Goal: Task Accomplishment & Management: Manage account settings

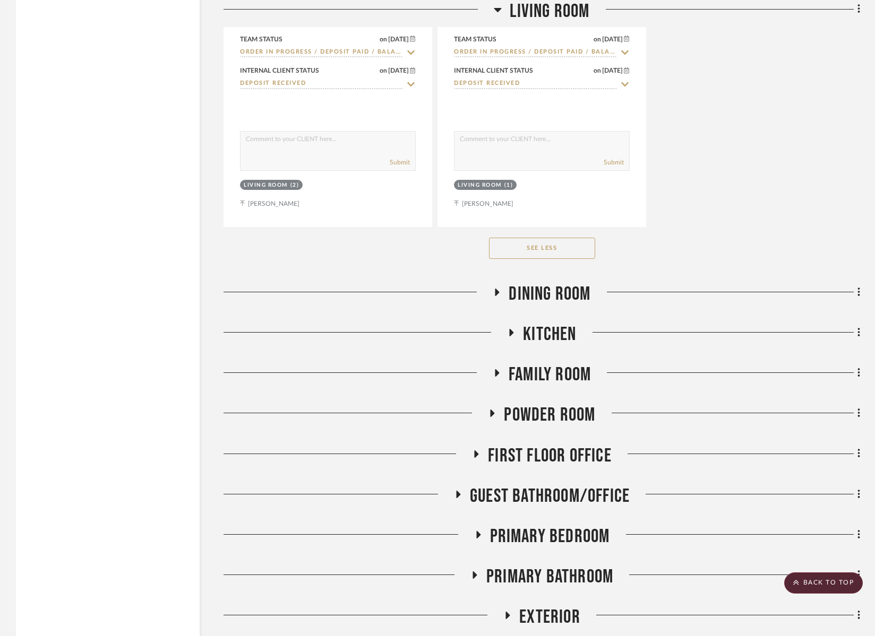
scroll to position [3461, 0]
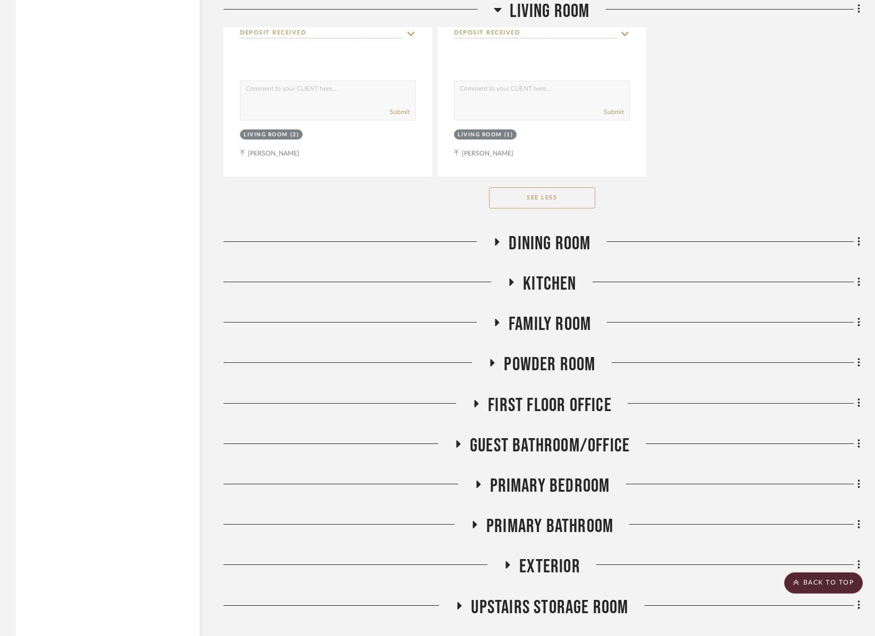
drag, startPoint x: 551, startPoint y: 321, endPoint x: 539, endPoint y: 338, distance: 21.0
click at [551, 321] on span "Family Room" at bounding box center [549, 324] width 82 height 23
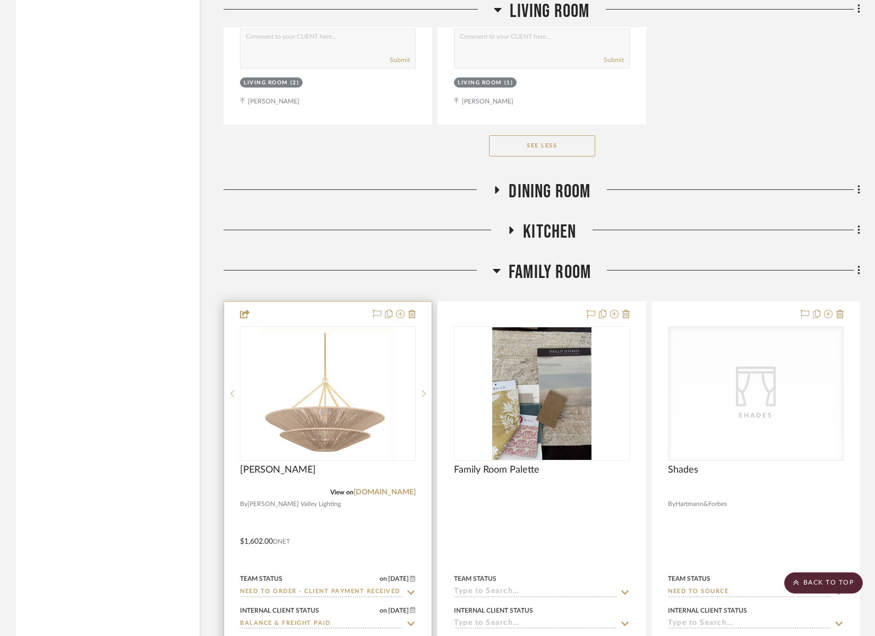
scroll to position [3515, 0]
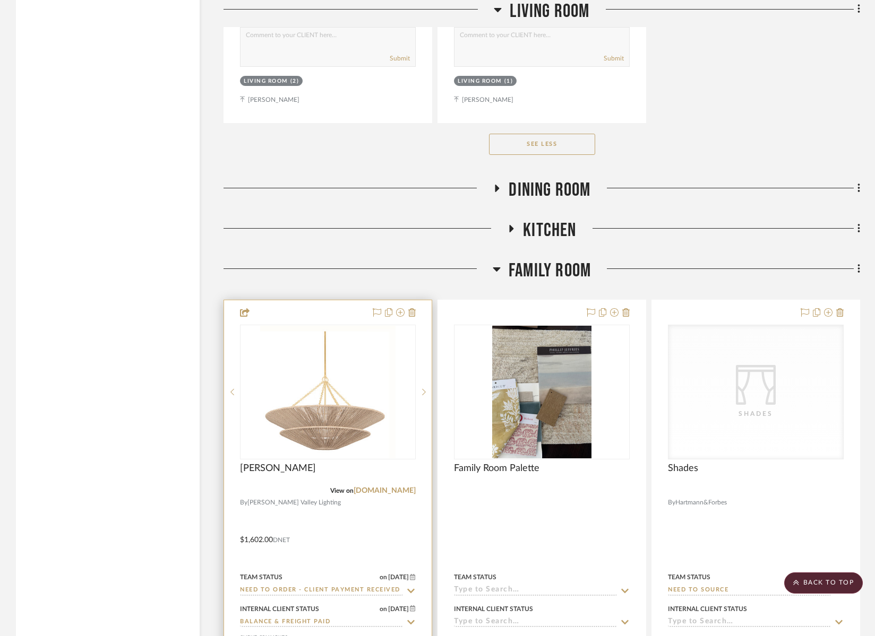
click at [298, 589] on input "Need to Order - Client Payment Received" at bounding box center [321, 591] width 163 height 10
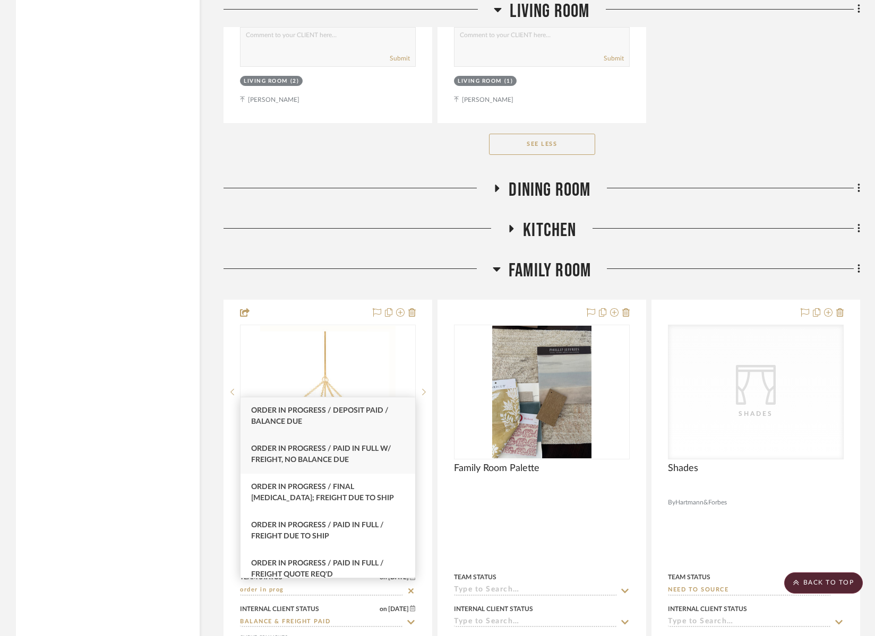
type input "order in prog"
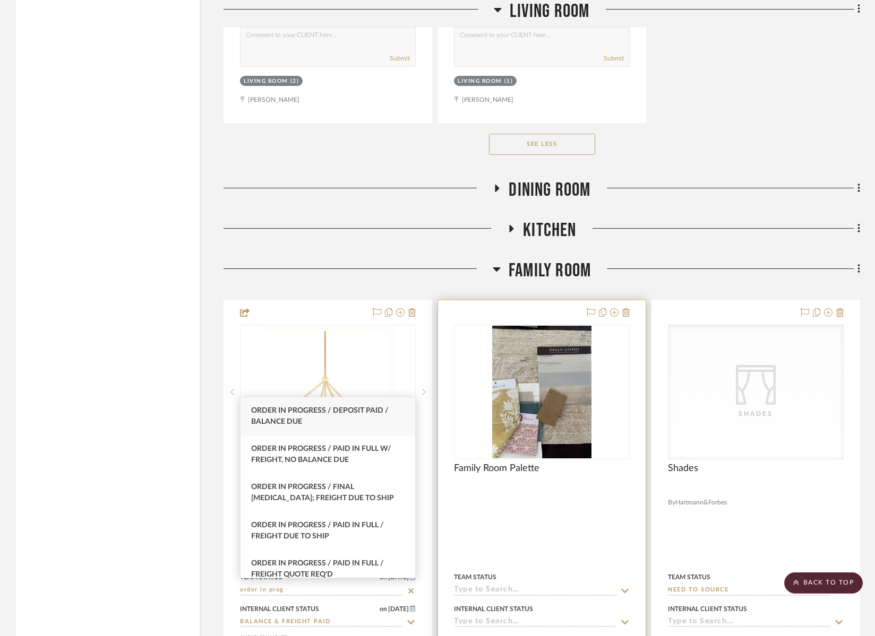
drag, startPoint x: 321, startPoint y: 454, endPoint x: 500, endPoint y: 499, distance: 185.4
click at [321, 454] on div "Order In Progress / Paid In Full w/ Freight, No Balance due" at bounding box center [327, 455] width 175 height 38
type input "10/13/2025"
type input "Order In Progress / Paid In Full w/ Freight, No Balance due"
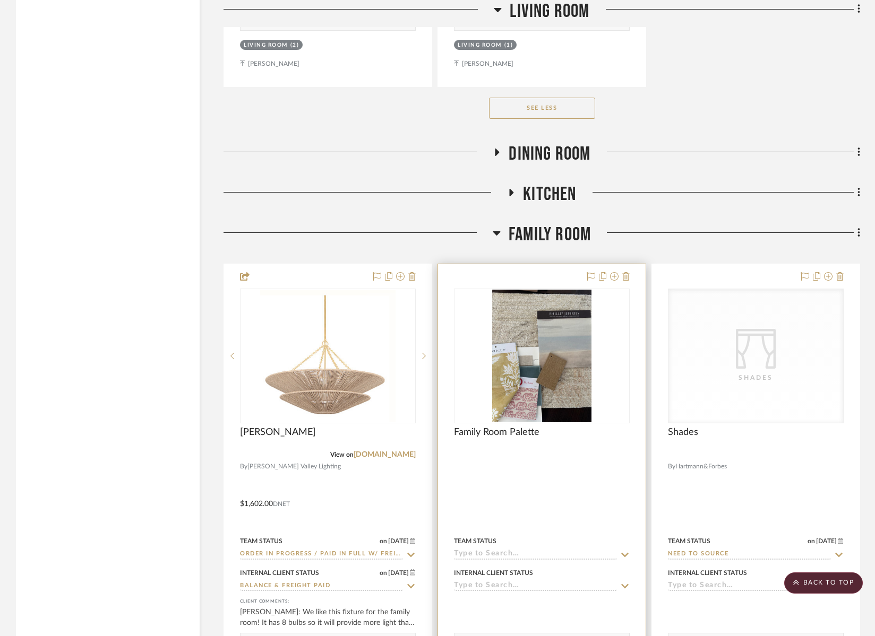
scroll to position [3489, 0]
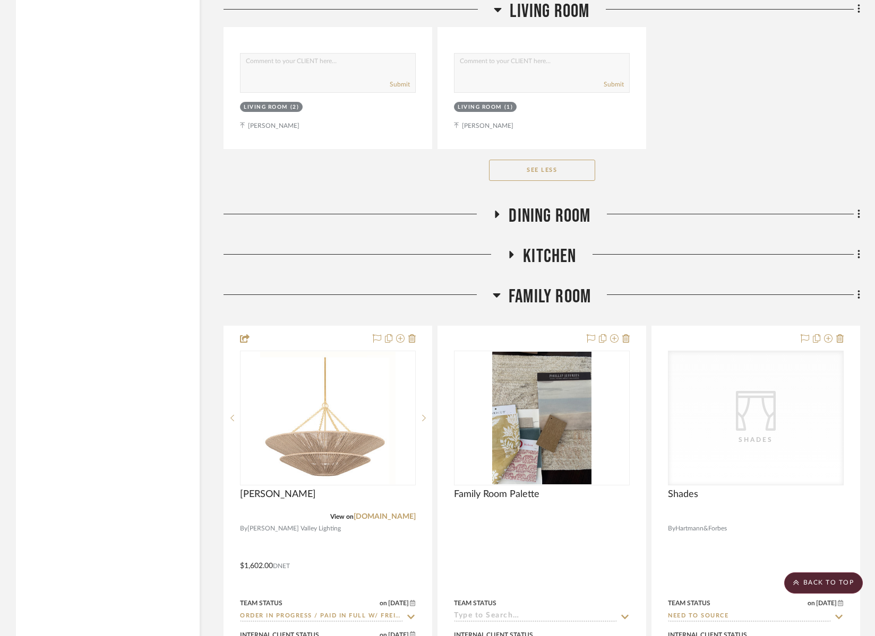
click at [542, 294] on span "Family Room" at bounding box center [549, 297] width 82 height 23
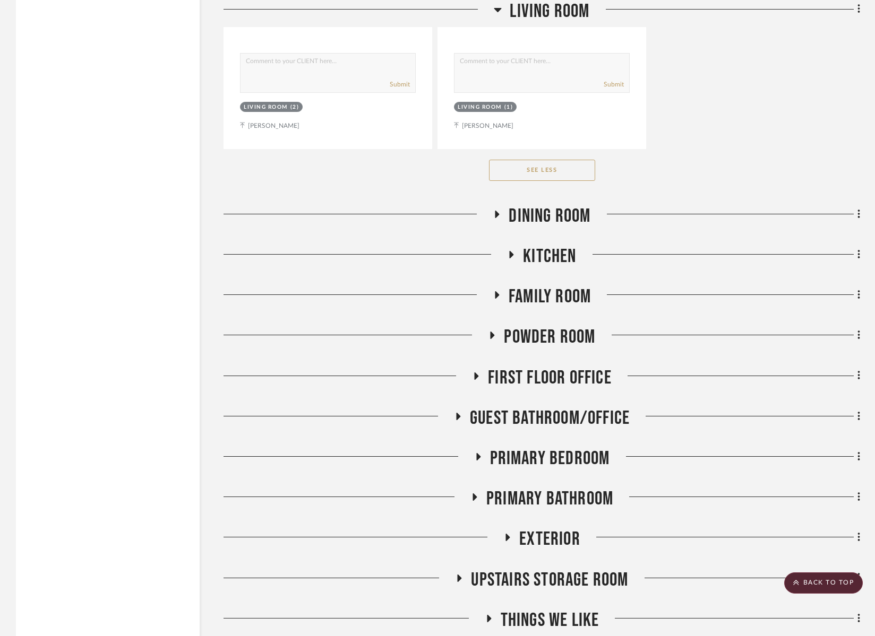
click at [578, 499] on span "Primary Bathroom" at bounding box center [549, 499] width 127 height 23
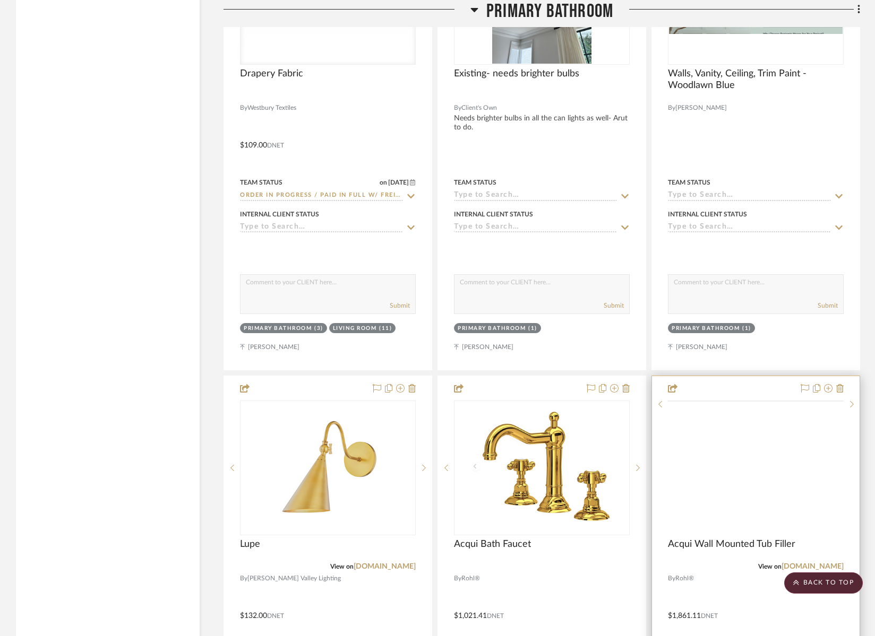
scroll to position [4262, 0]
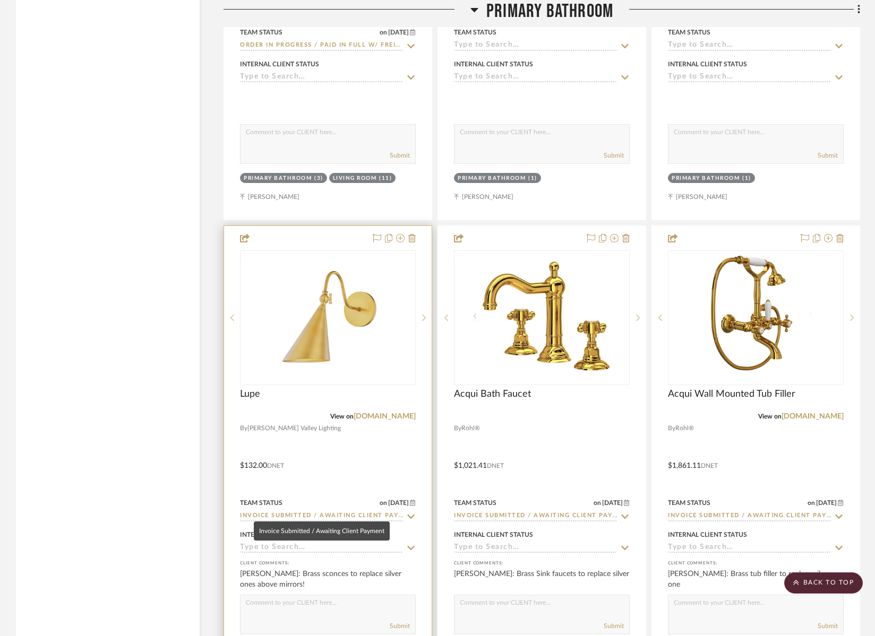
click at [313, 512] on input "Invoice Submitted / Awaiting Client Payment" at bounding box center [321, 517] width 163 height 10
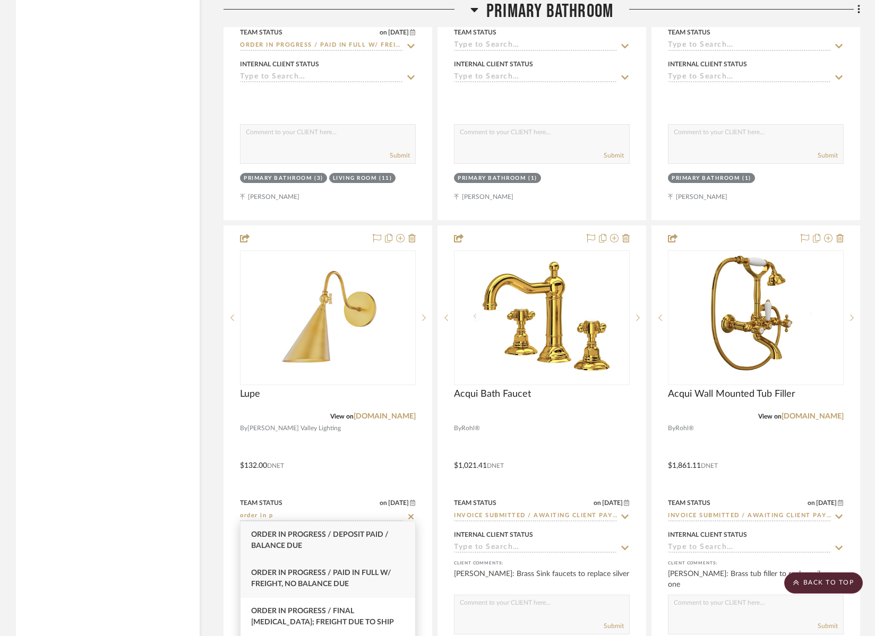
type input "order in p"
click at [317, 580] on span "Order In Progress / Paid In Full w/ Freight, No Balance due" at bounding box center [321, 578] width 140 height 19
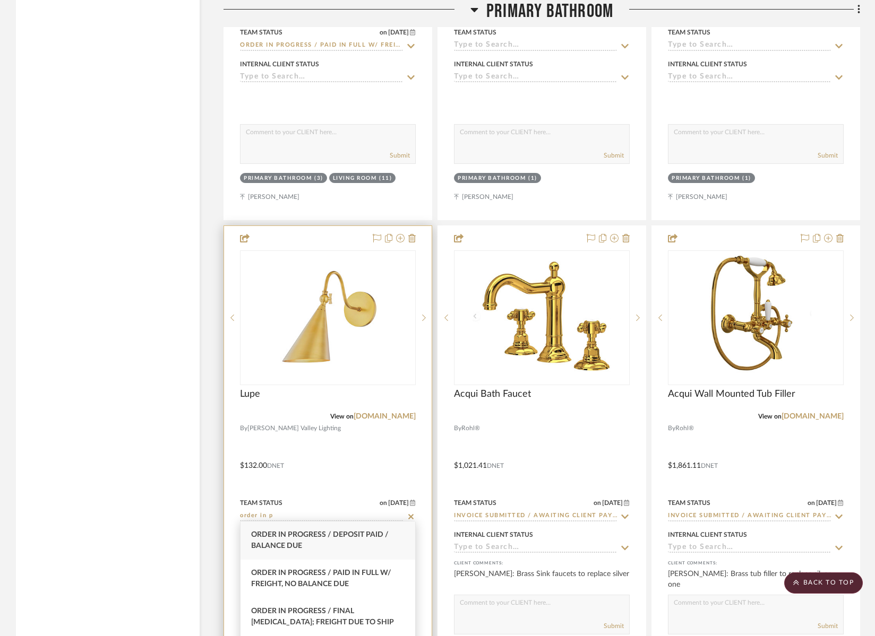
type input "10/13/2025"
type input "Order In Progress / Paid In Full w/ Freight, No Balance due"
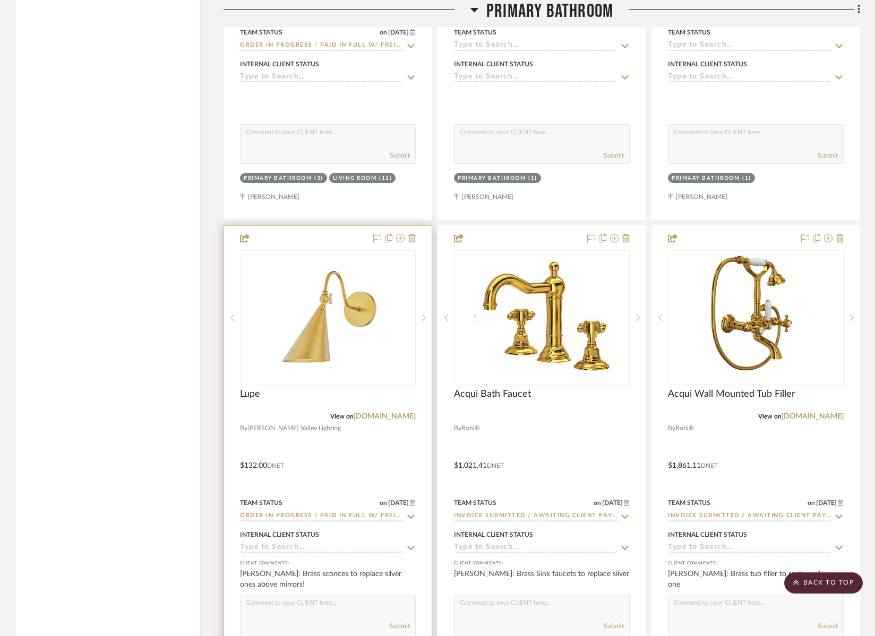
click at [338, 543] on input at bounding box center [321, 548] width 163 height 10
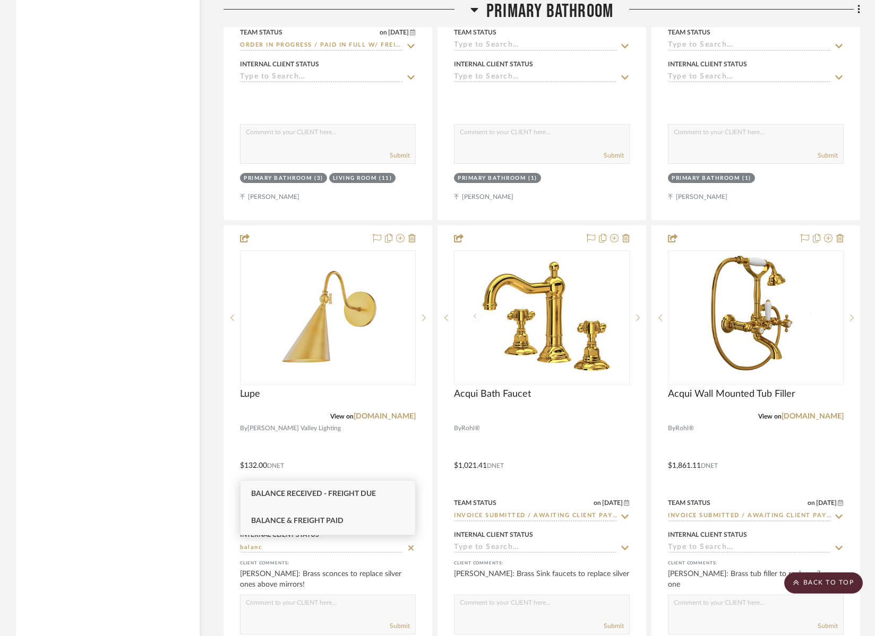
type input "balanc"
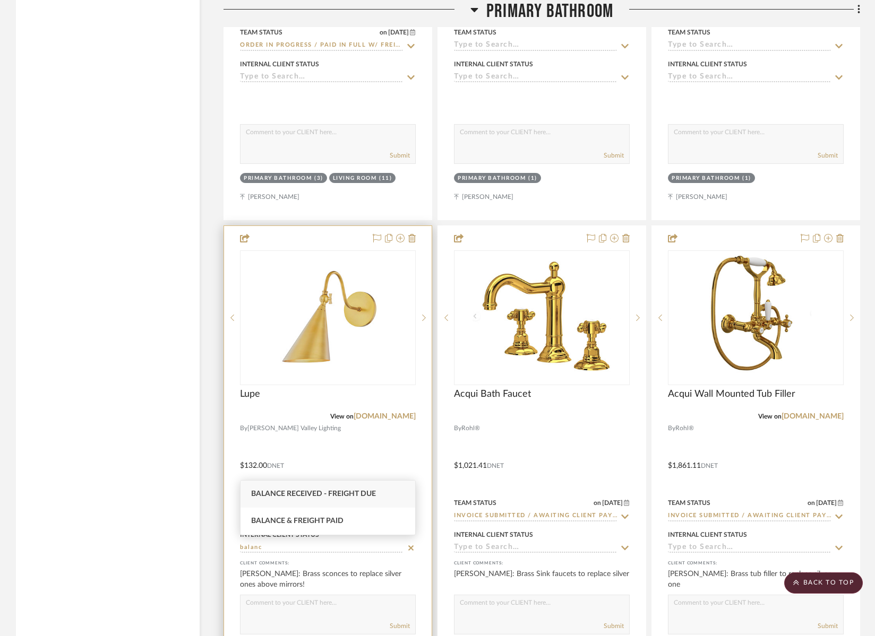
drag, startPoint x: 337, startPoint y: 519, endPoint x: 343, endPoint y: 521, distance: 6.2
click at [337, 519] on span "Balance & Freight Paid" at bounding box center [297, 520] width 92 height 7
type input "10/13/2025"
type input "Balance & Freight Paid"
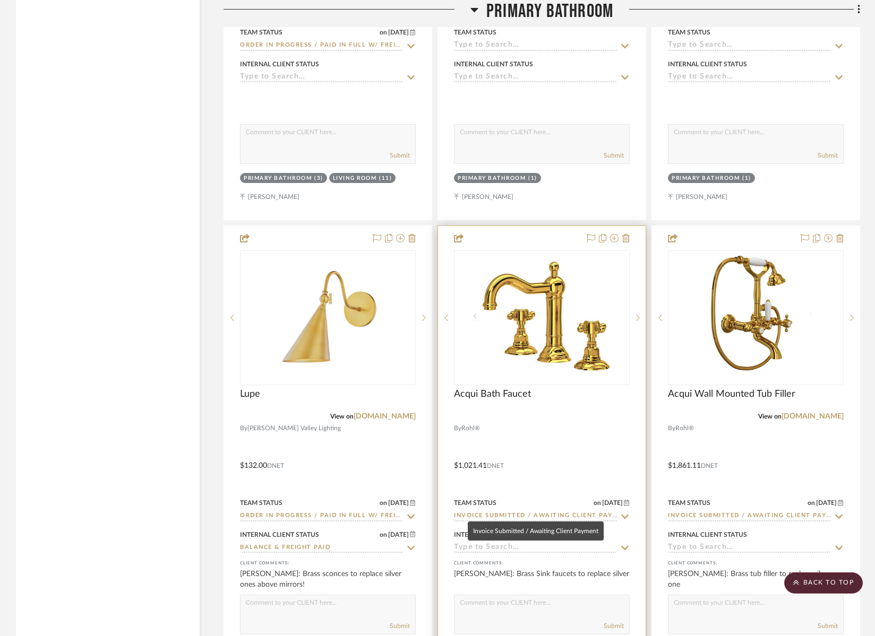
click at [498, 513] on input "Invoice Submitted / Awaiting Client Payment" at bounding box center [535, 517] width 163 height 10
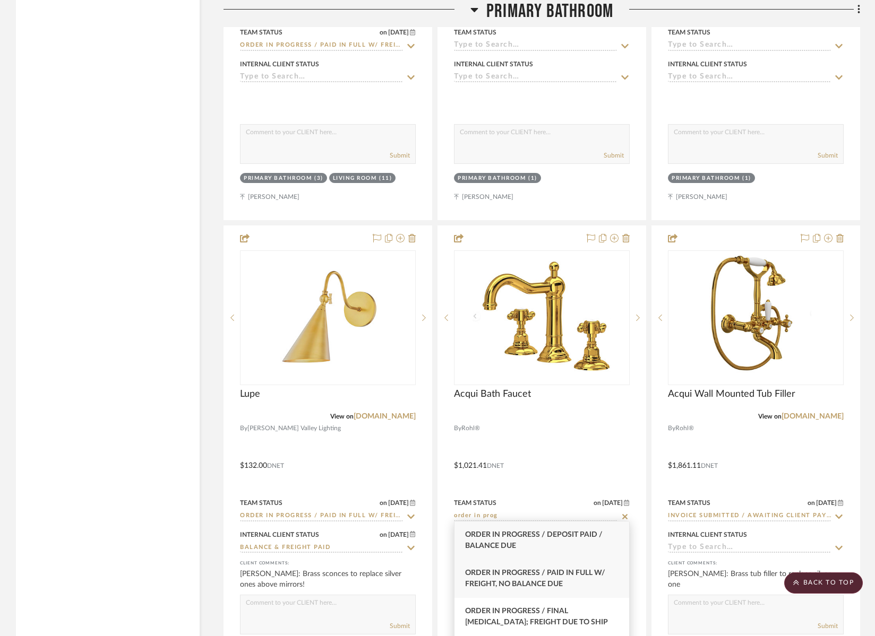
type input "order in prog"
click at [493, 572] on span "Order In Progress / Paid In Full w/ Freight, No Balance due" at bounding box center [535, 578] width 140 height 19
type input "10/13/2025"
type input "Order In Progress / Paid In Full w/ Freight, No Balance due"
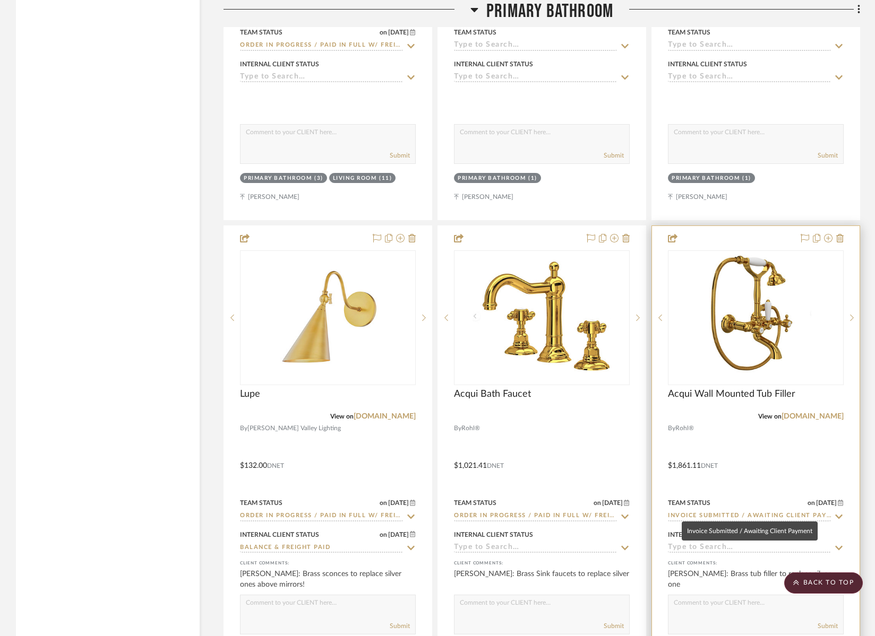
click at [710, 512] on input "Invoice Submitted / Awaiting Client Payment" at bounding box center [749, 517] width 163 height 10
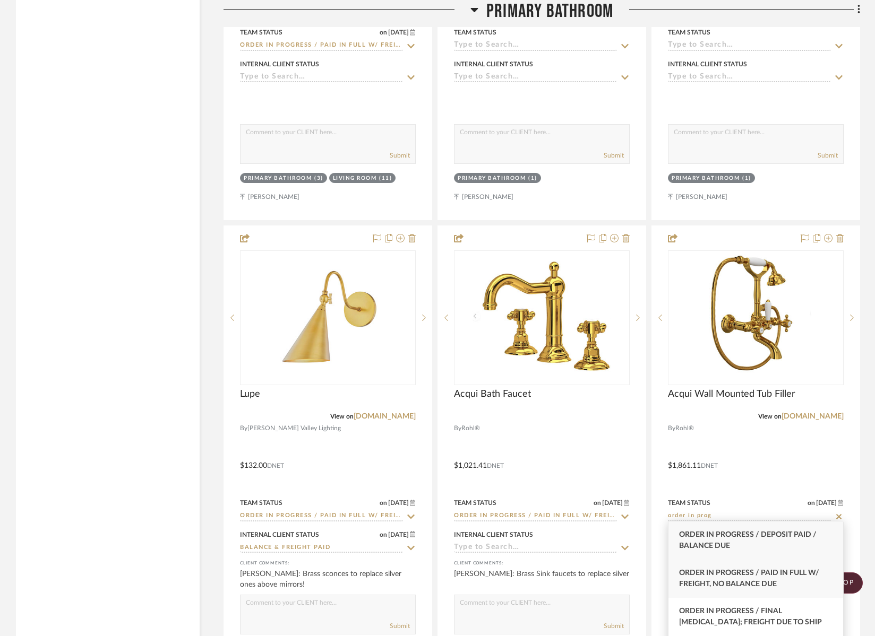
type input "order in prog"
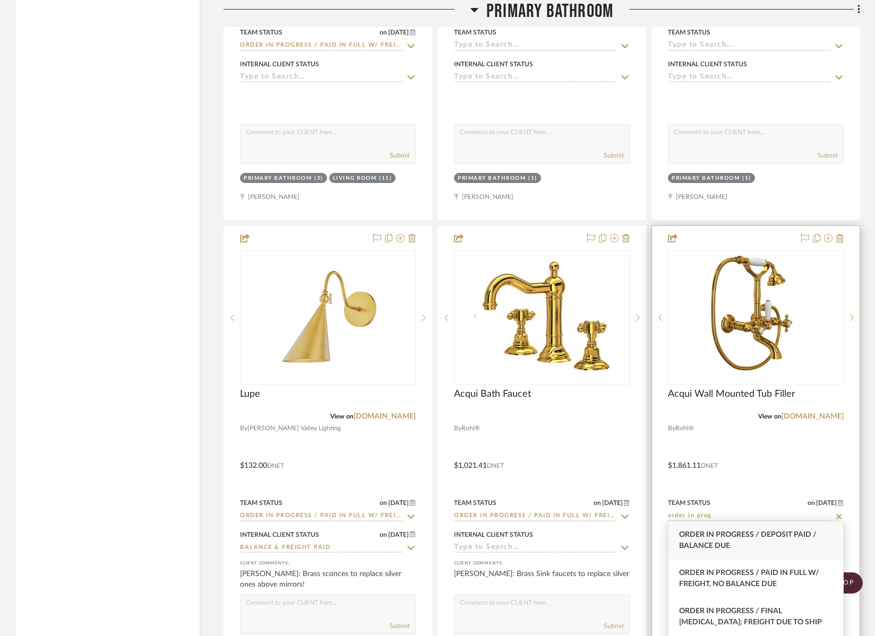
drag, startPoint x: 703, startPoint y: 576, endPoint x: 671, endPoint y: 567, distance: 32.4
click at [703, 576] on span "Order In Progress / Paid In Full w/ Freight, No Balance due" at bounding box center [749, 578] width 140 height 19
type input "10/13/2025"
type input "Order In Progress / Paid In Full w/ Freight, No Balance due"
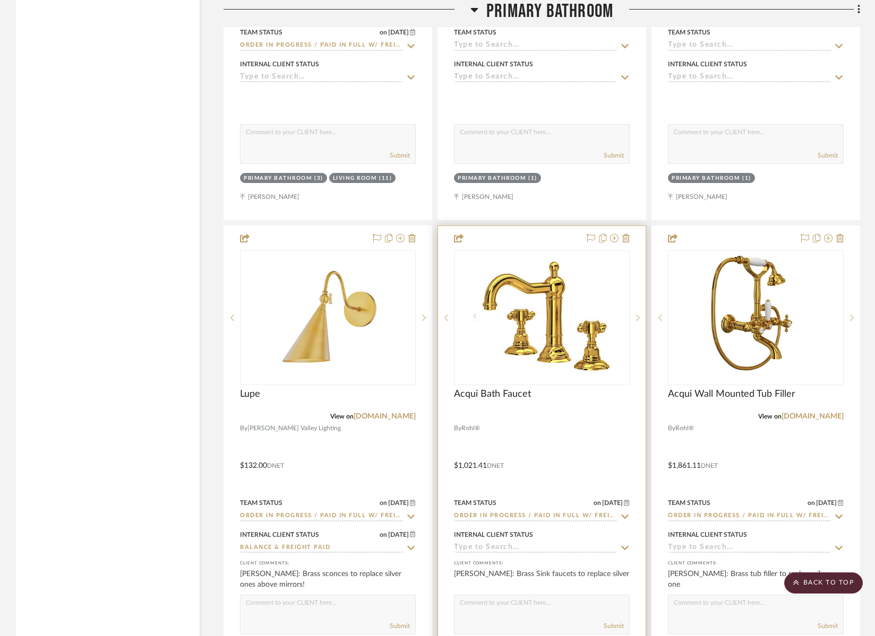
click at [535, 543] on input at bounding box center [535, 548] width 163 height 10
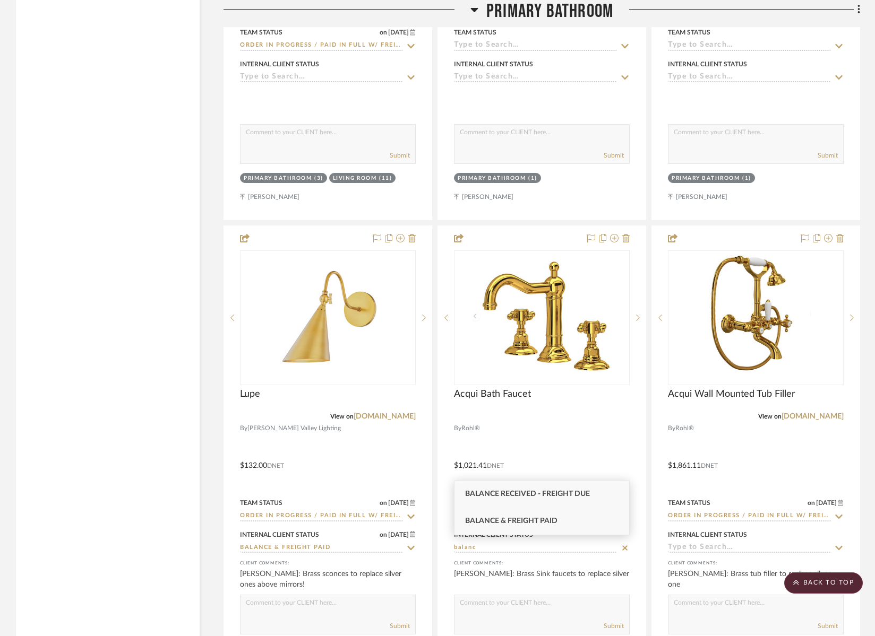
type input "balanc"
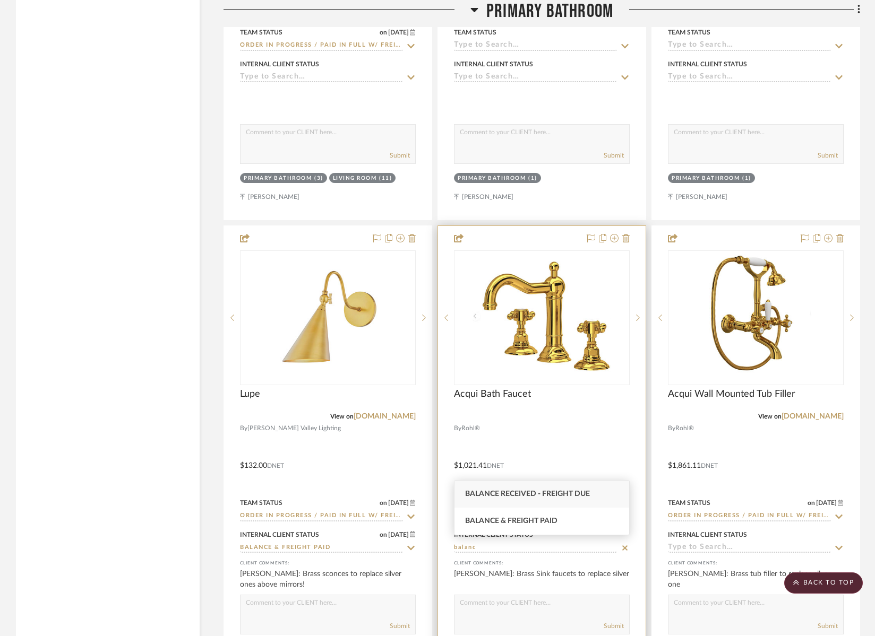
drag, startPoint x: 541, startPoint y: 522, endPoint x: 547, endPoint y: 524, distance: 6.1
click at [540, 522] on span "Balance & Freight Paid" at bounding box center [511, 520] width 92 height 7
type input "10/13/2025"
type input "Balance & Freight Paid"
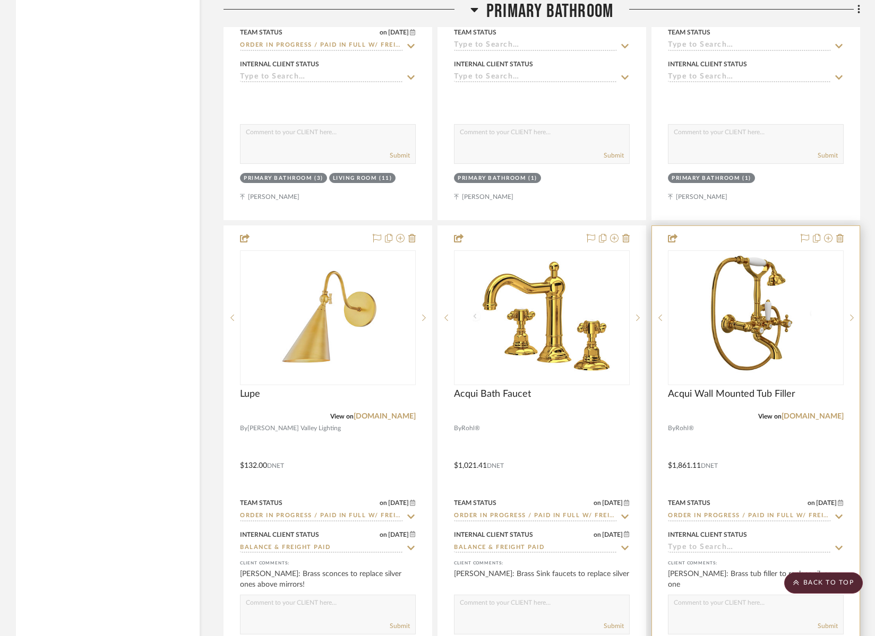
click at [681, 543] on input at bounding box center [749, 548] width 163 height 10
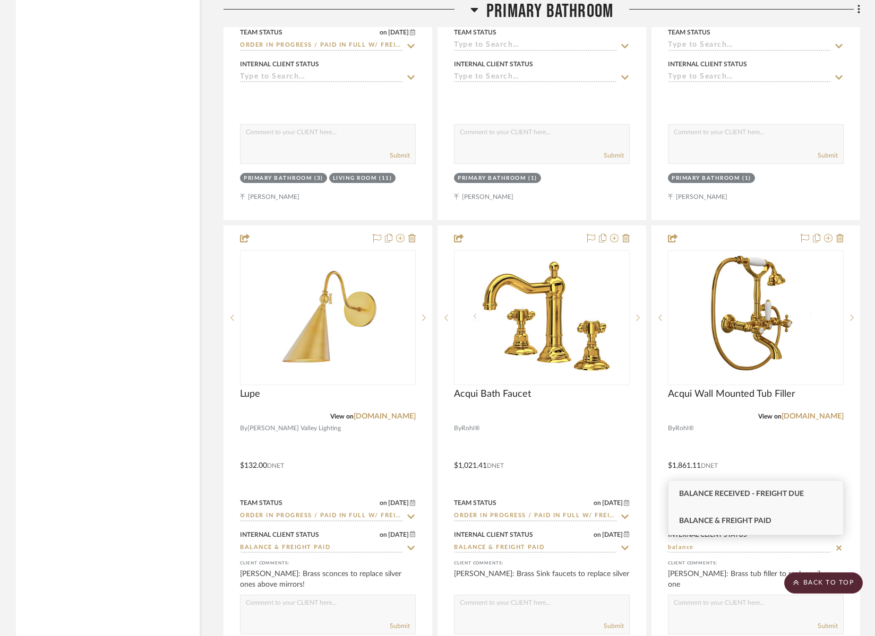
type input "balance"
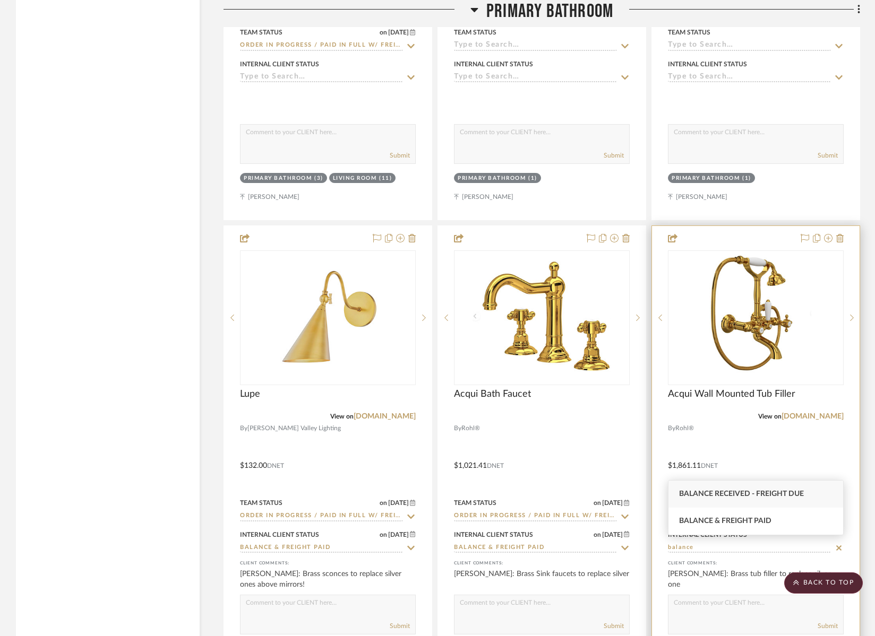
drag, startPoint x: 701, startPoint y: 522, endPoint x: 695, endPoint y: 521, distance: 5.9
click at [700, 522] on span "Balance & Freight Paid" at bounding box center [725, 520] width 92 height 7
type input "10/13/2025"
type input "Balance & Freight Paid"
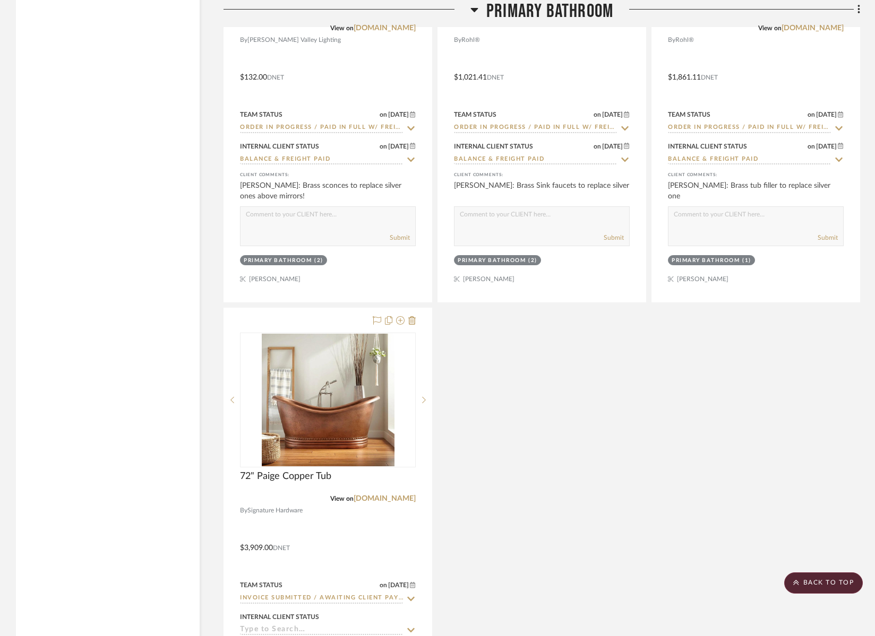
scroll to position [4711, 0]
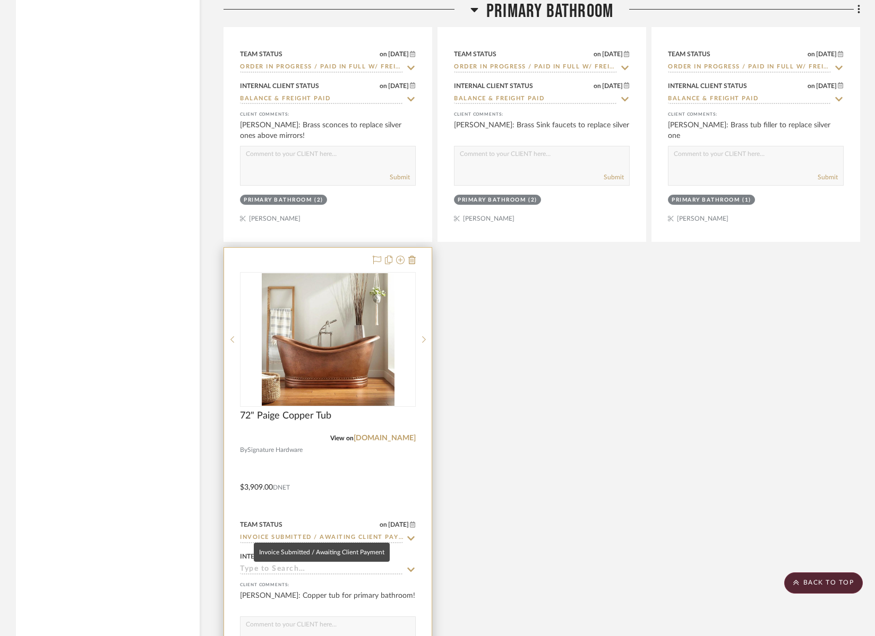
click at [267, 533] on input "Invoice Submitted / Awaiting Client Payment" at bounding box center [321, 538] width 163 height 10
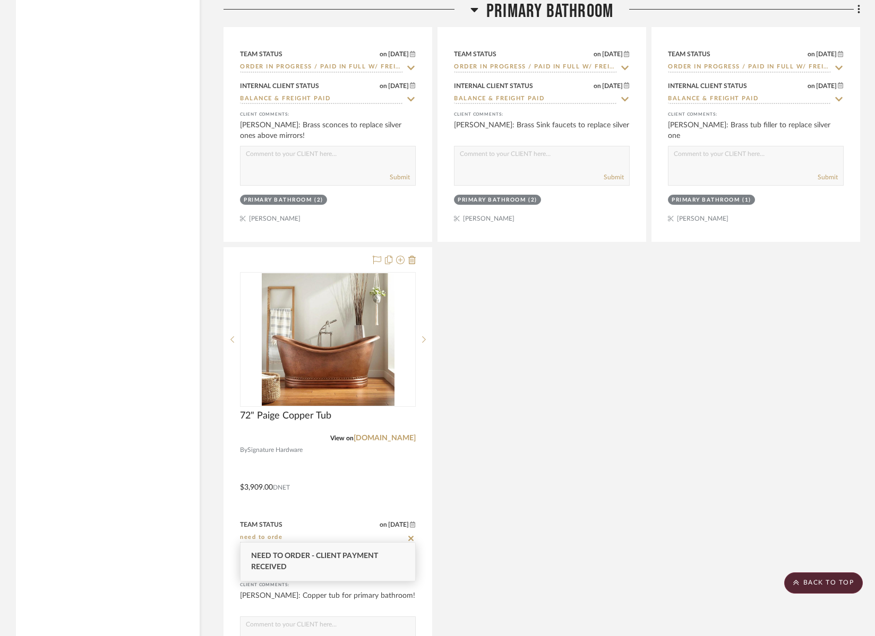
type input "need to orde"
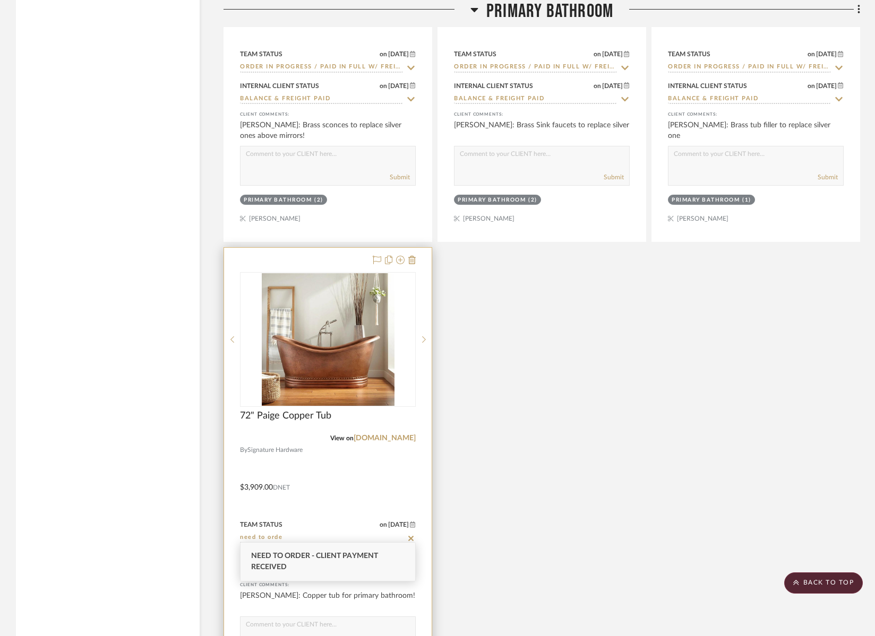
click at [274, 563] on span "Need to Order - Client Payment Received" at bounding box center [314, 561] width 127 height 19
type input "10/13/2025"
type input "Need to Order - Client Payment Received"
click at [263, 566] on input at bounding box center [321, 570] width 163 height 10
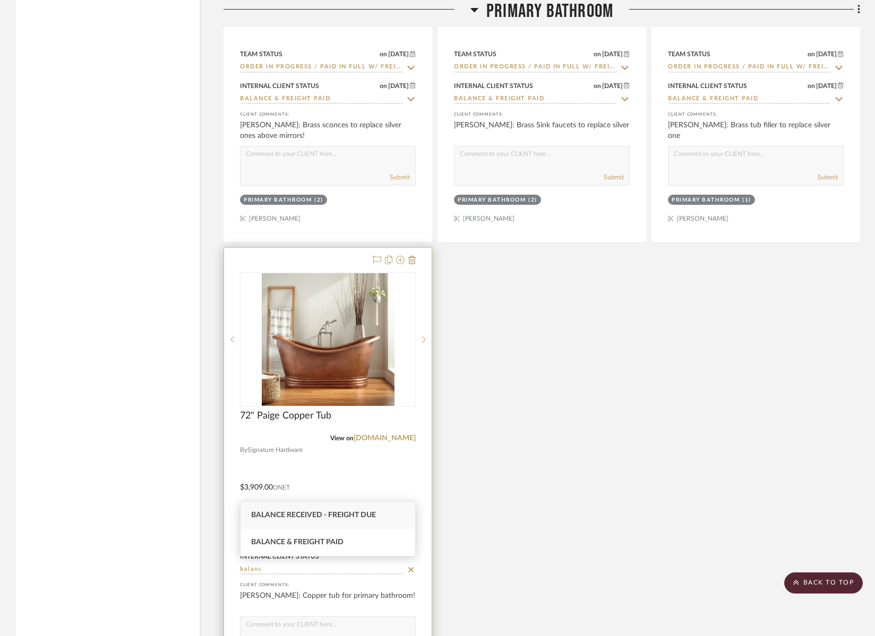
type input "balanc"
click at [280, 544] on span "Balance & Freight Paid" at bounding box center [297, 542] width 92 height 7
type input "10/13/2025"
type input "Balance & Freight Paid"
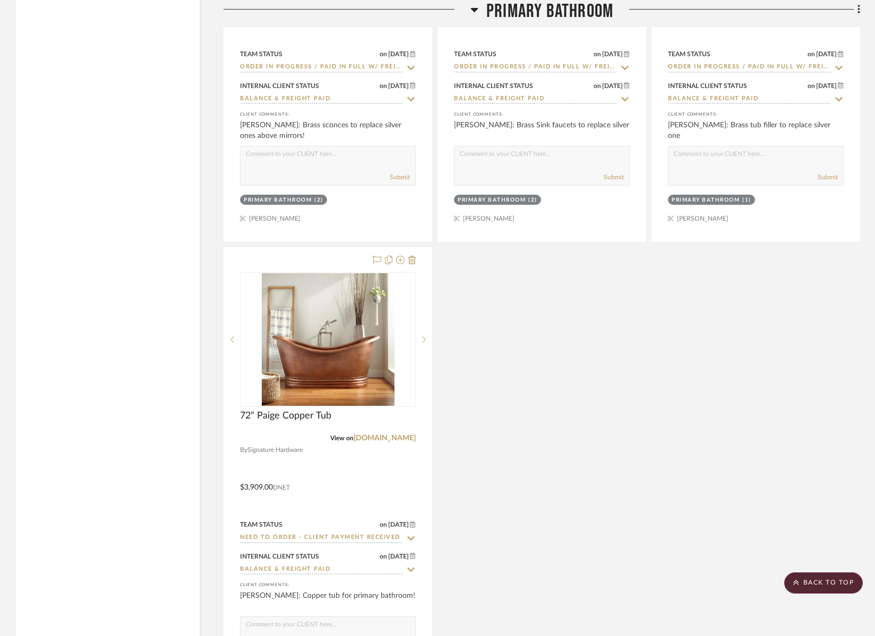
click at [584, 494] on div "CategoryIconFabric Created with Sketch. Fabrics Drapery Fabric By Westbury Text…" at bounding box center [541, 9] width 636 height 1407
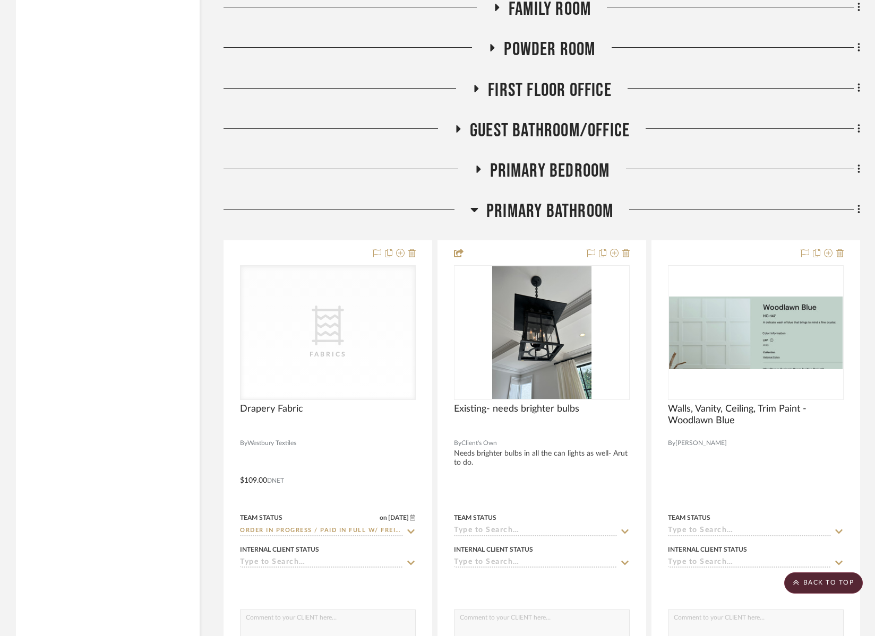
scroll to position [3591, 0]
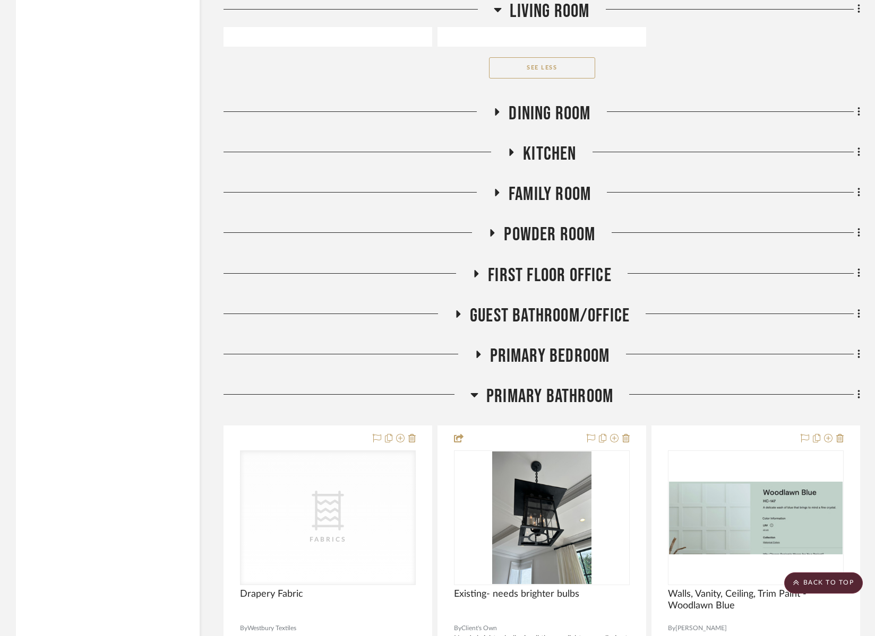
click at [576, 397] on span "Primary Bathroom" at bounding box center [549, 396] width 127 height 23
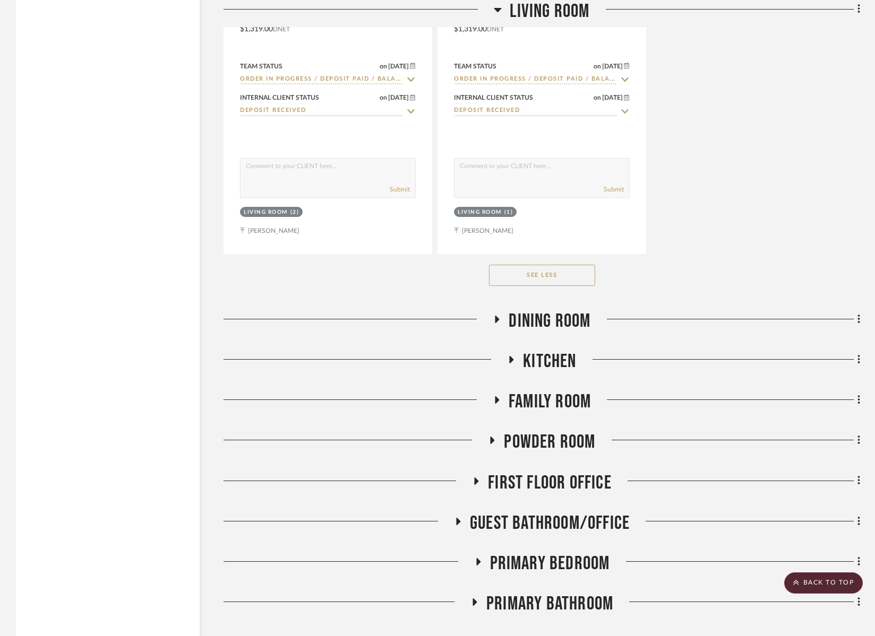
scroll to position [3469, 0]
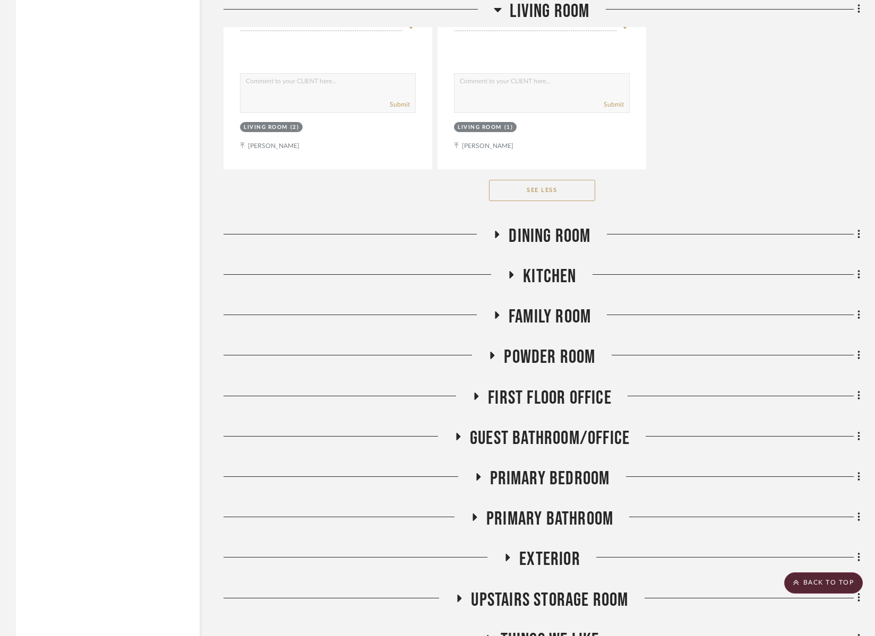
click at [571, 473] on span "Primary Bedroom" at bounding box center [550, 479] width 120 height 23
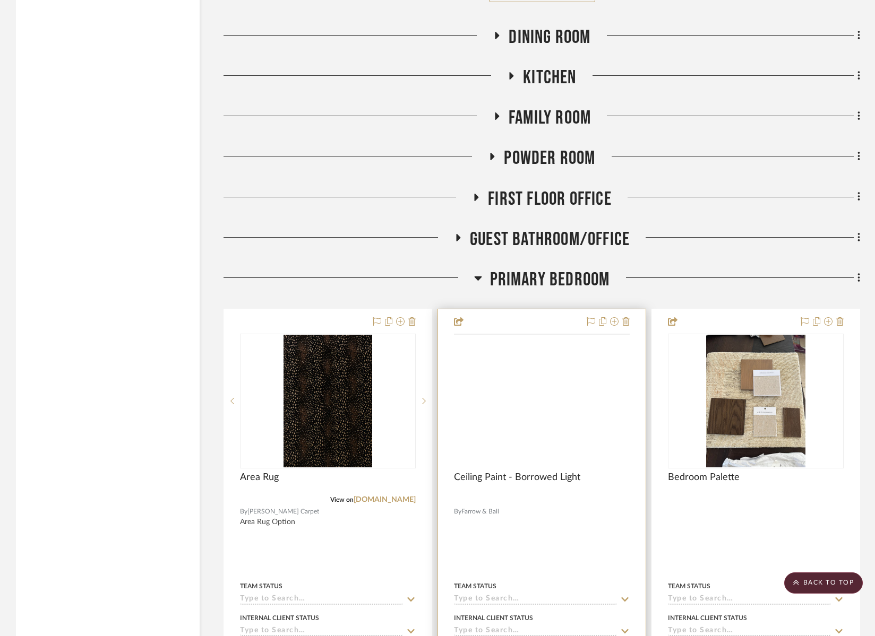
scroll to position [3883, 0]
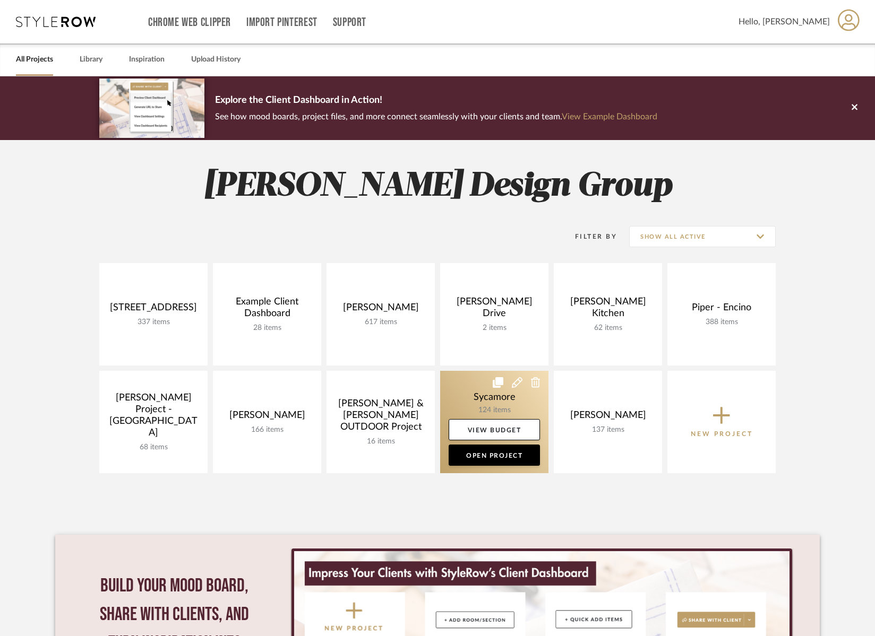
click at [483, 397] on link at bounding box center [494, 422] width 108 height 102
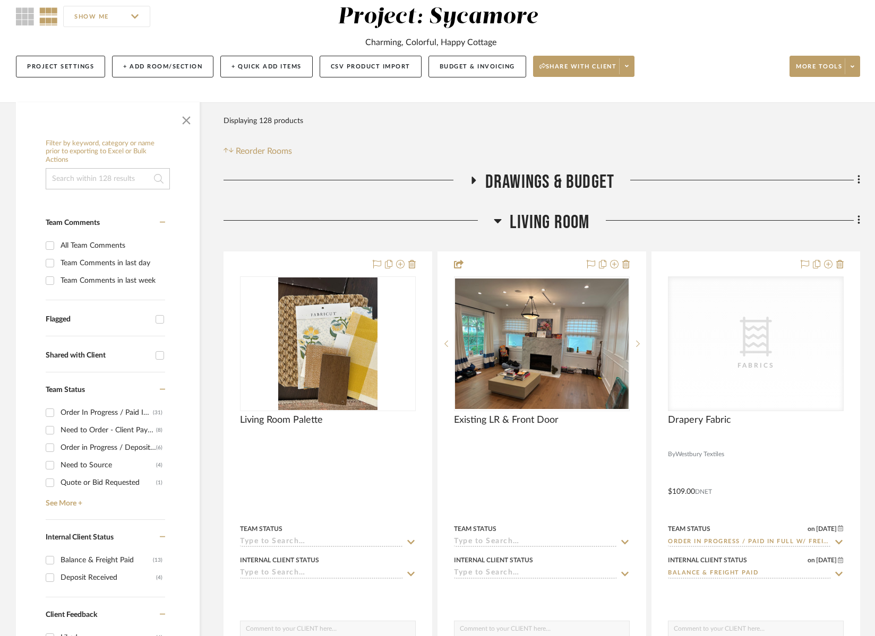
click at [549, 214] on span "Living Room" at bounding box center [549, 222] width 80 height 23
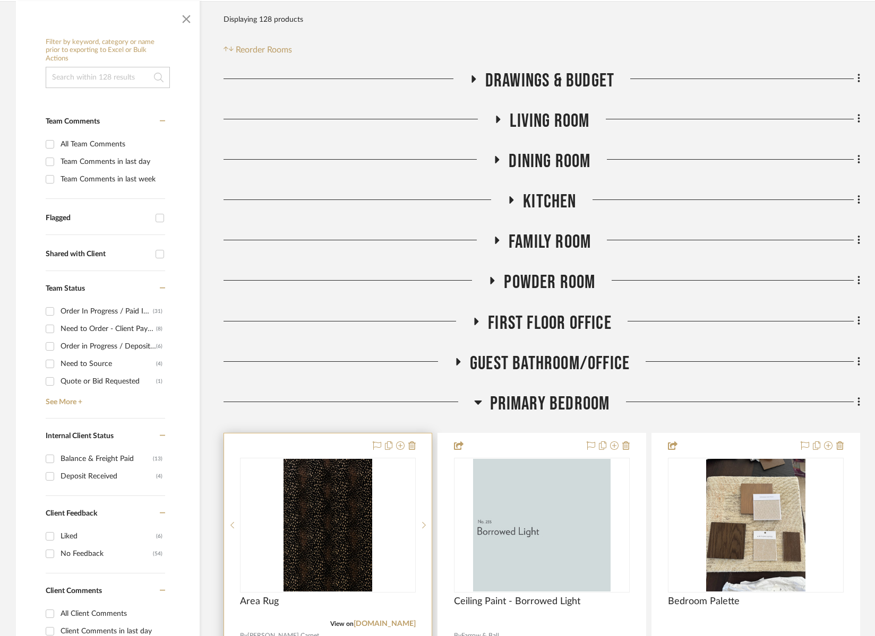
scroll to position [197, 0]
click at [411, 448] on icon at bounding box center [411, 446] width 7 height 8
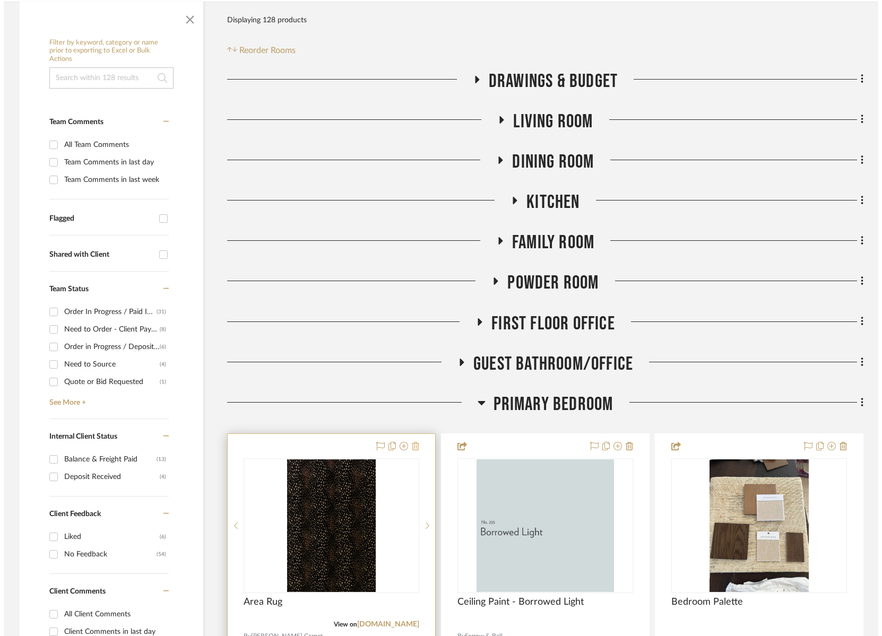
scroll to position [0, 0]
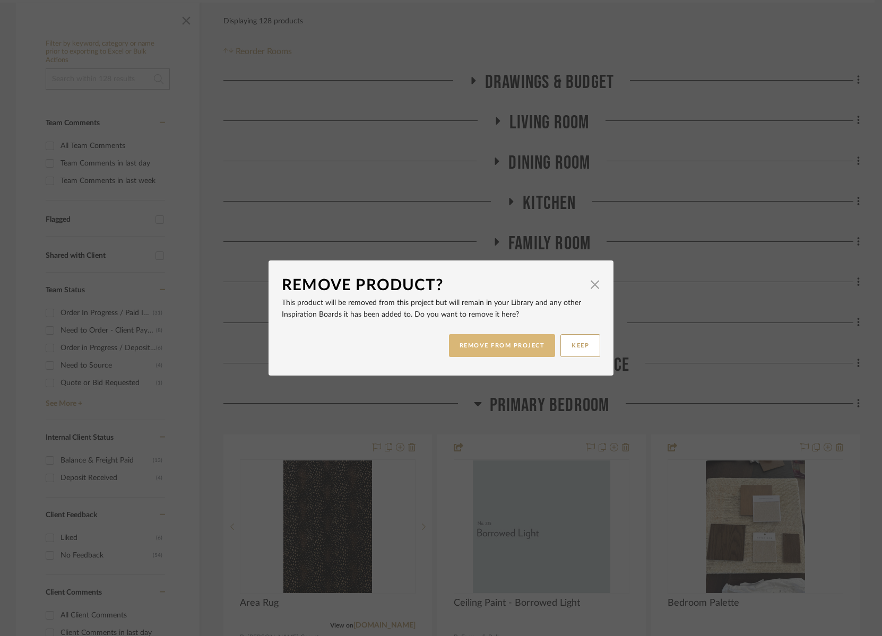
click at [491, 348] on button "REMOVE FROM PROJECT" at bounding box center [502, 345] width 107 height 23
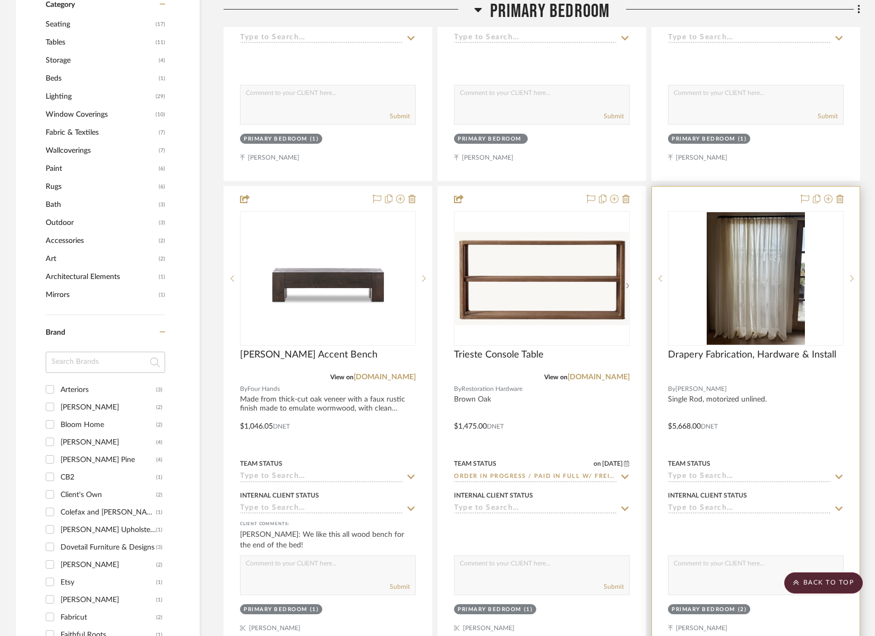
scroll to position [945, 0]
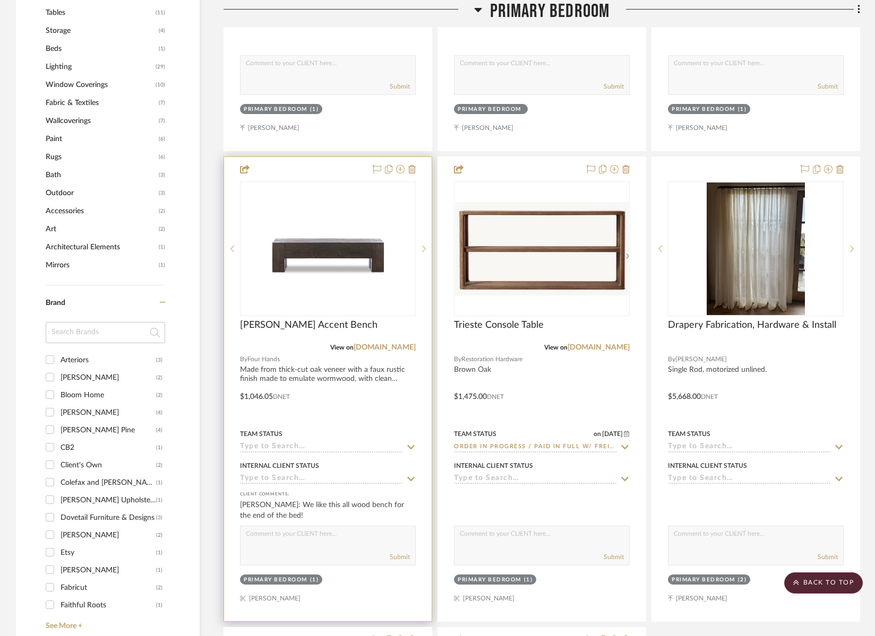
click at [322, 445] on input at bounding box center [321, 448] width 163 height 10
type input "need to order"
click at [335, 417] on span "Need to Order - Client Payment Received" at bounding box center [314, 419] width 127 height 19
type input "10/13/2025"
type input "Need to Order - Client Payment Received"
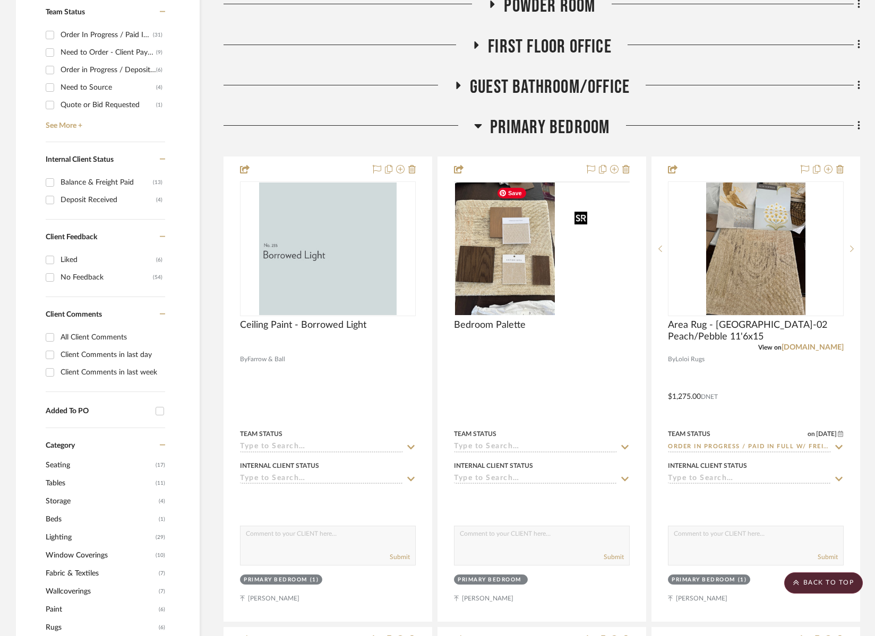
scroll to position [51, 0]
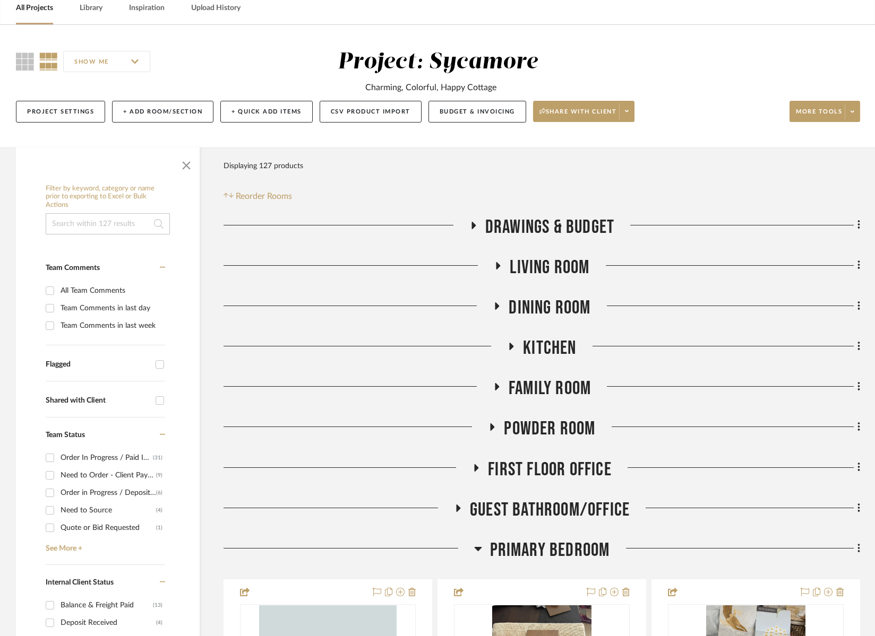
click at [573, 420] on span "Powder Room" at bounding box center [549, 429] width 91 height 23
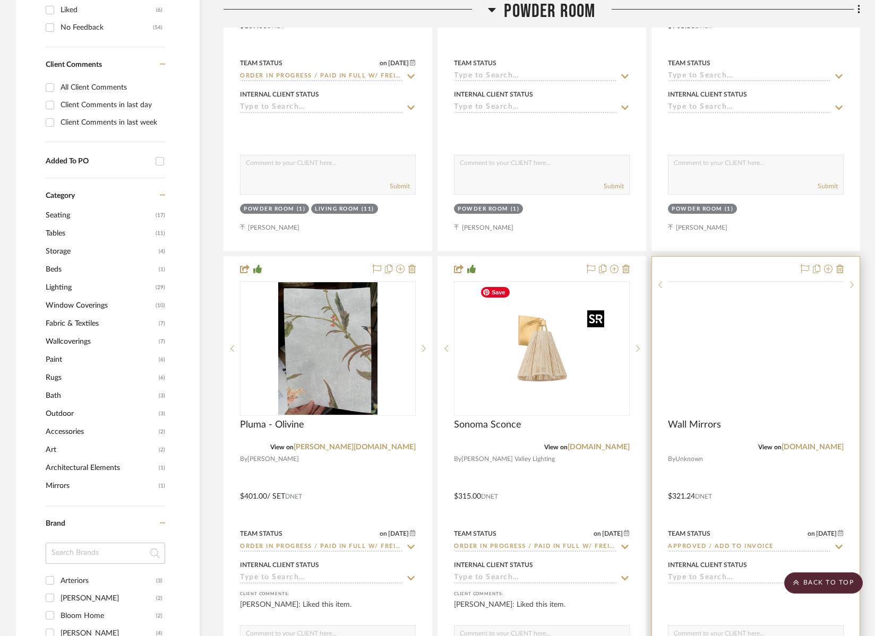
scroll to position [725, 0]
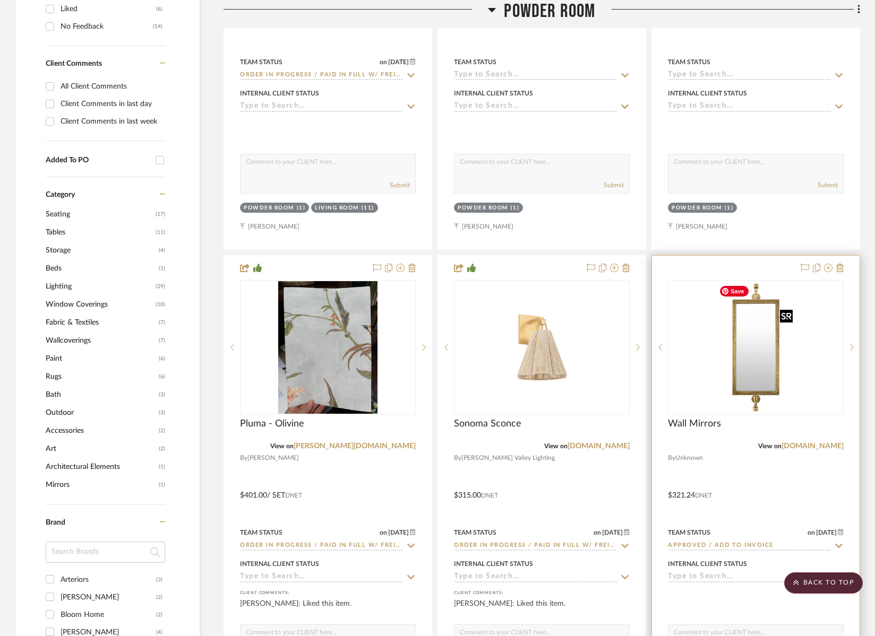
click at [719, 377] on img "0" at bounding box center [755, 347] width 82 height 133
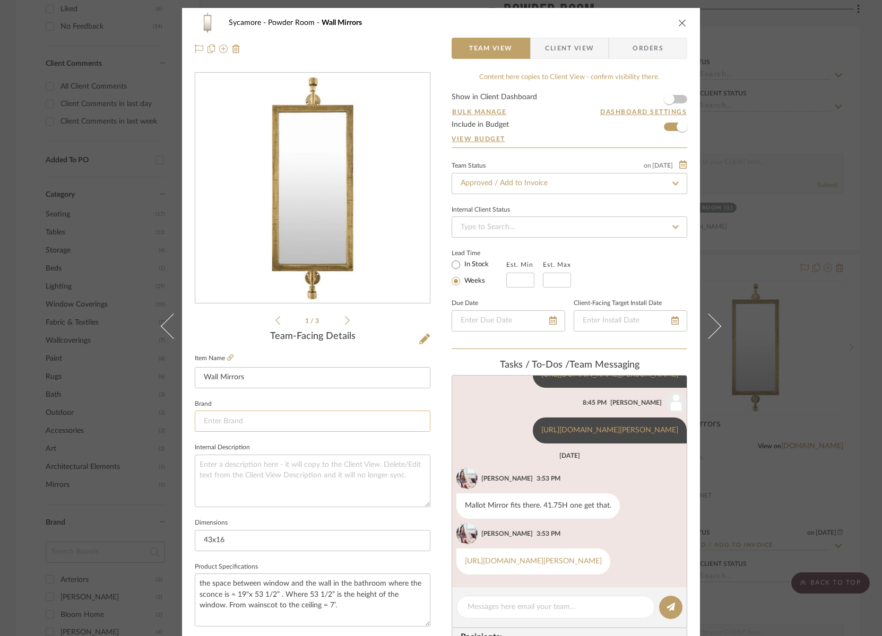
scroll to position [592, 0]
click at [253, 421] on input at bounding box center [313, 421] width 236 height 21
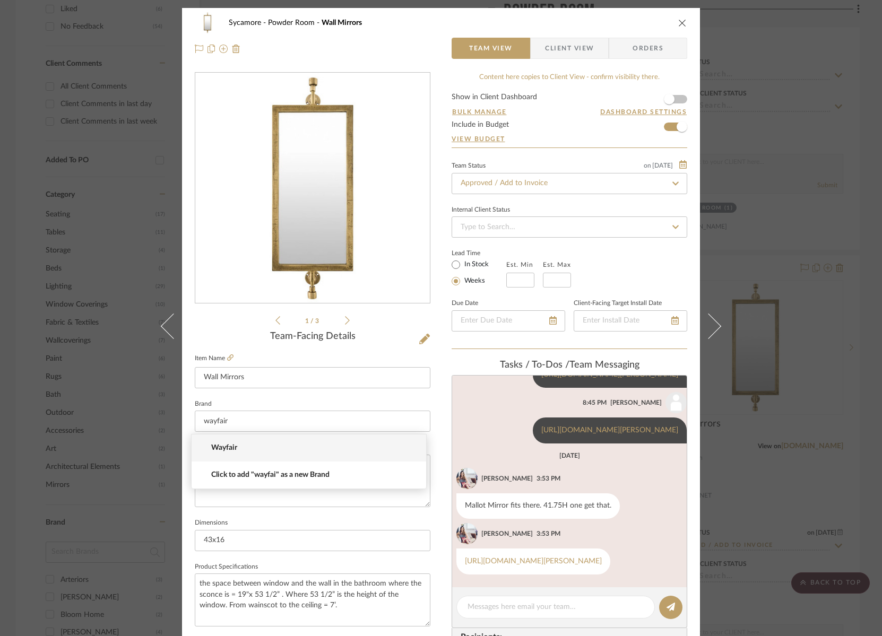
click at [234, 446] on span "Wayfair" at bounding box center [313, 448] width 204 height 9
type input "Wayfair"
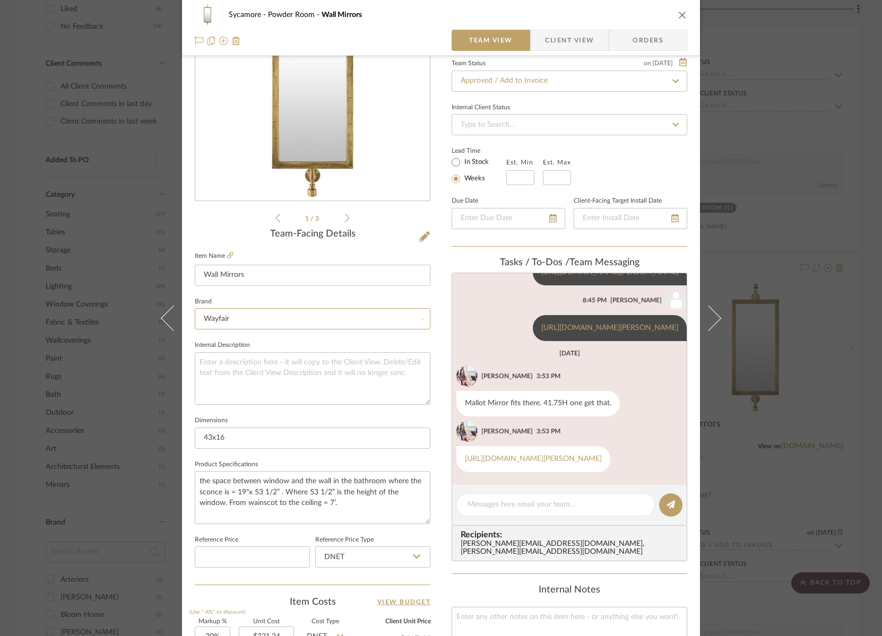
scroll to position [117, 0]
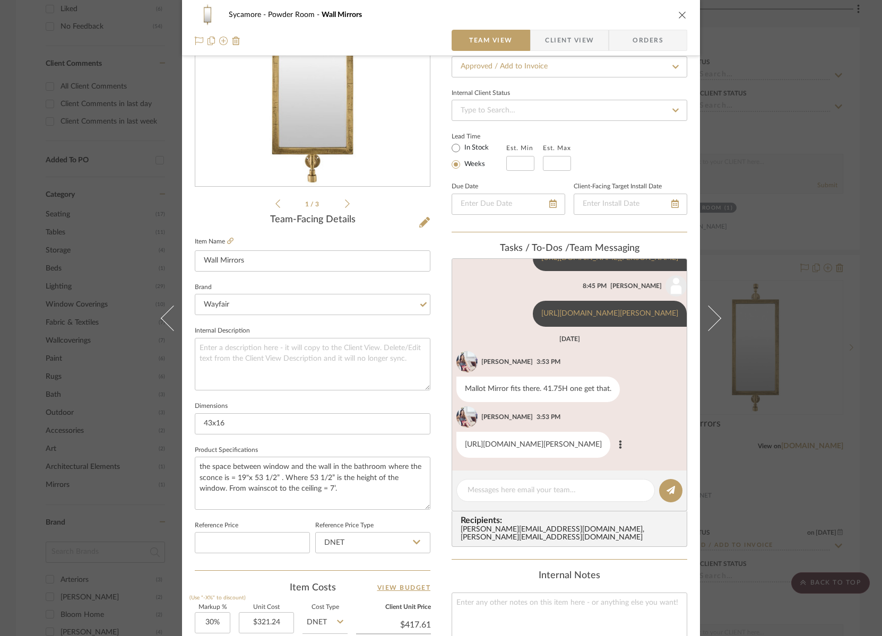
click at [479, 441] on link "https://www.wayfair.com/decor-pillows/pdp/everly-quinn-malott-mirror-w112887828…" at bounding box center [533, 444] width 137 height 7
drag, startPoint x: 685, startPoint y: 12, endPoint x: 678, endPoint y: 13, distance: 6.5
click at [685, 12] on div "Sycamore Powder Room Wall Mirrors Team View Client View Orders" at bounding box center [441, 28] width 518 height 56
click at [678, 14] on icon "close" at bounding box center [682, 15] width 8 height 8
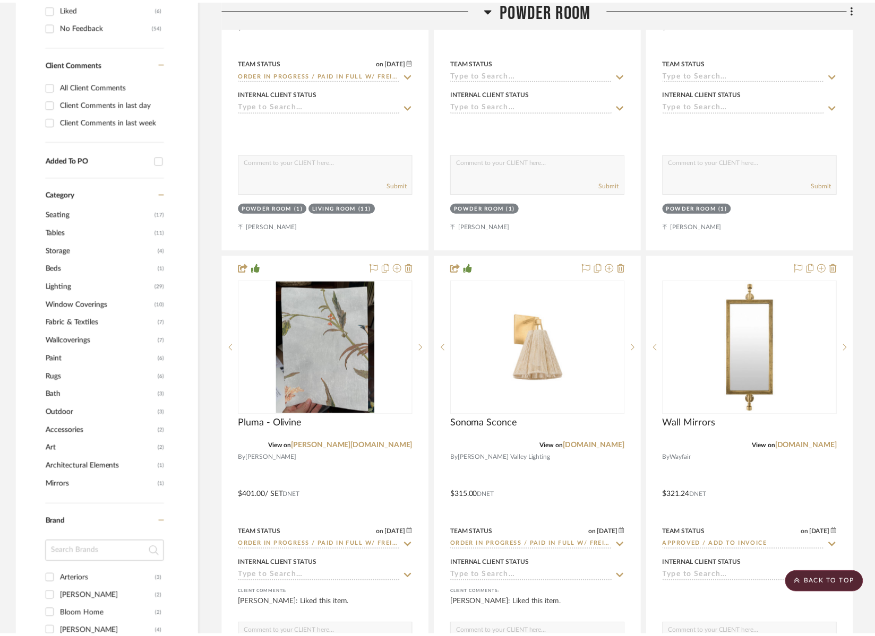
scroll to position [725, 0]
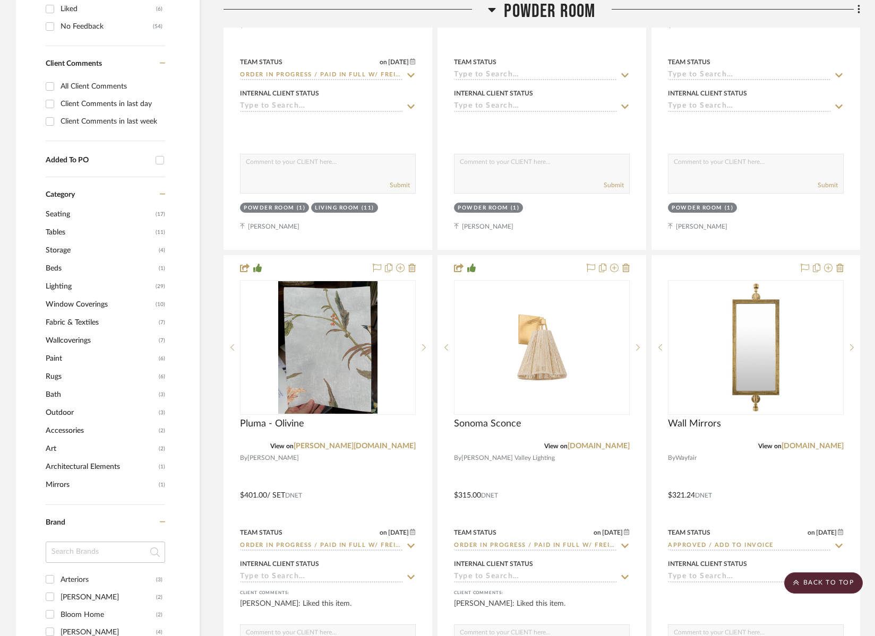
click at [554, 16] on span "Powder Room" at bounding box center [549, 11] width 91 height 23
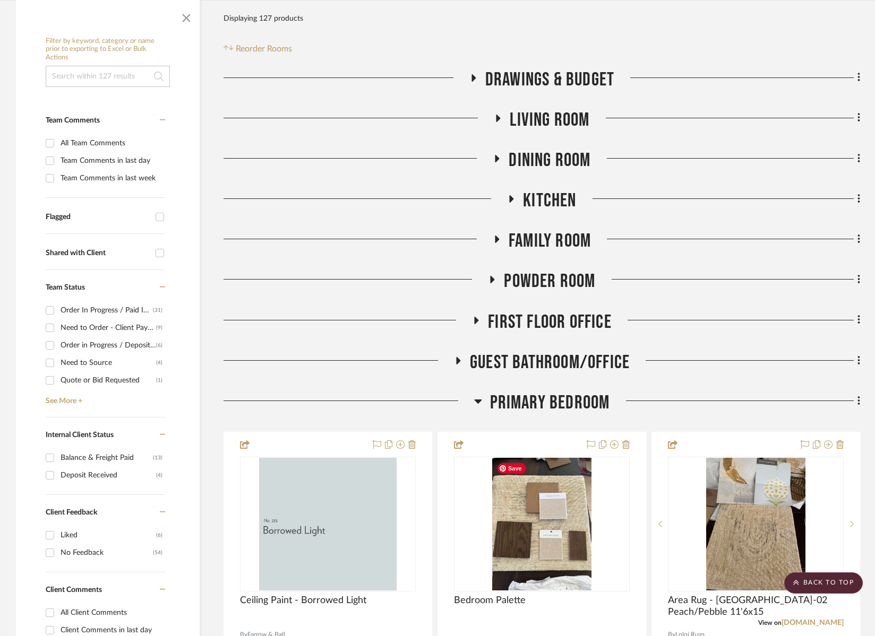
scroll to position [57, 0]
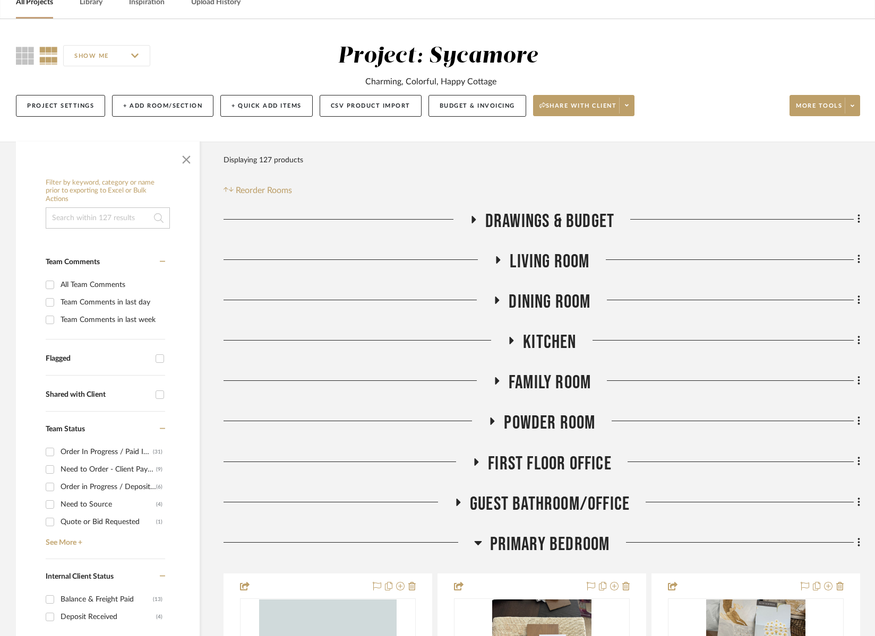
click at [544, 374] on span "Family Room" at bounding box center [549, 383] width 82 height 23
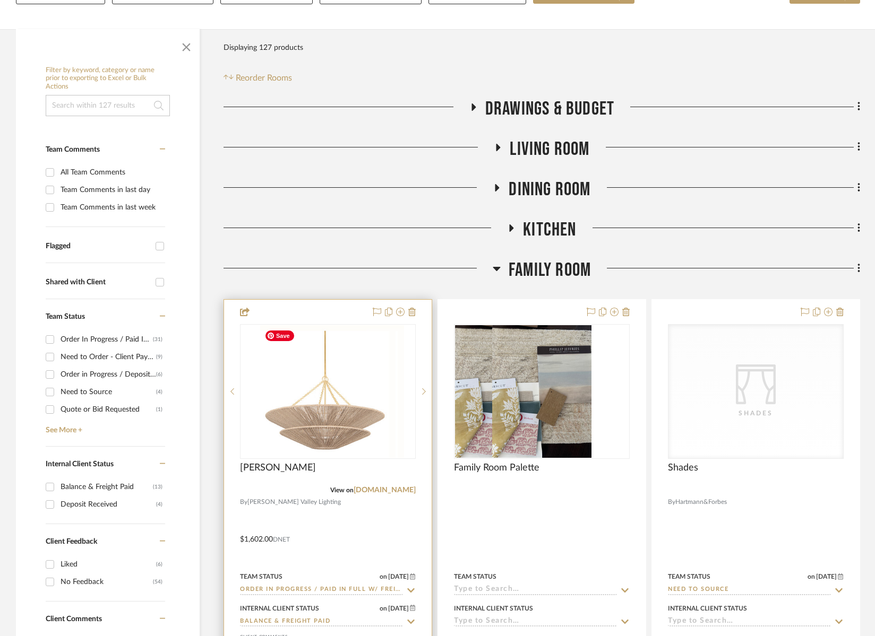
scroll to position [181, 0]
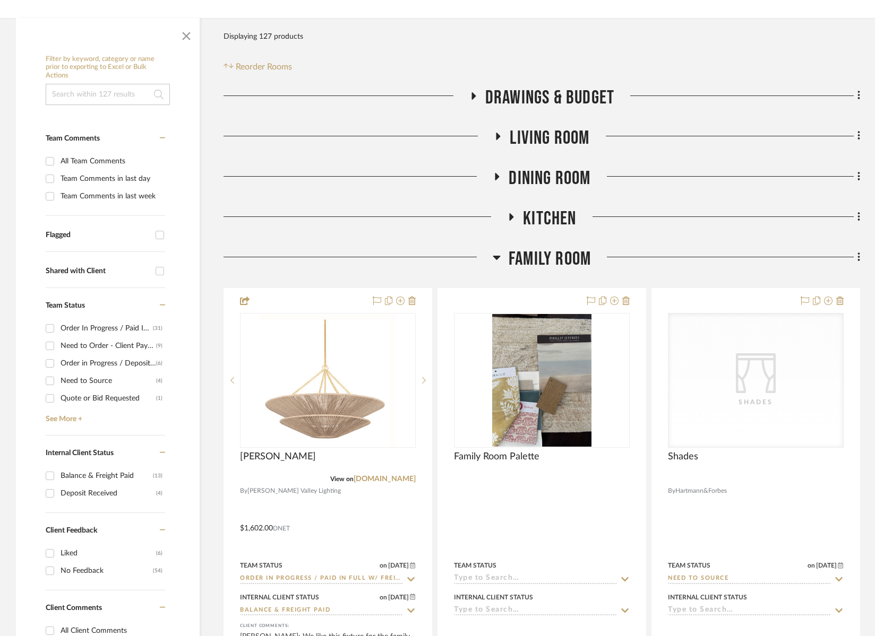
click at [572, 257] on span "Family Room" at bounding box center [549, 259] width 82 height 23
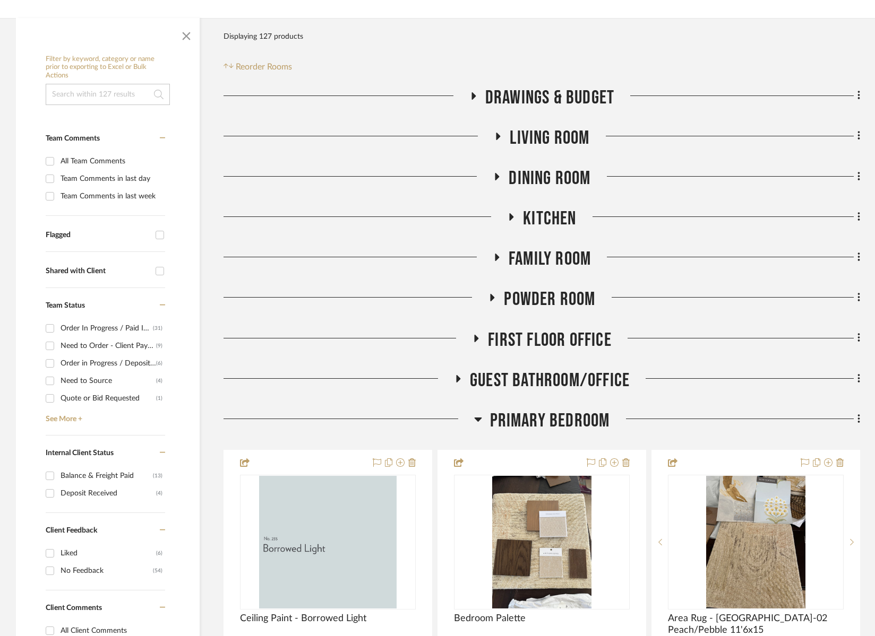
scroll to position [184, 0]
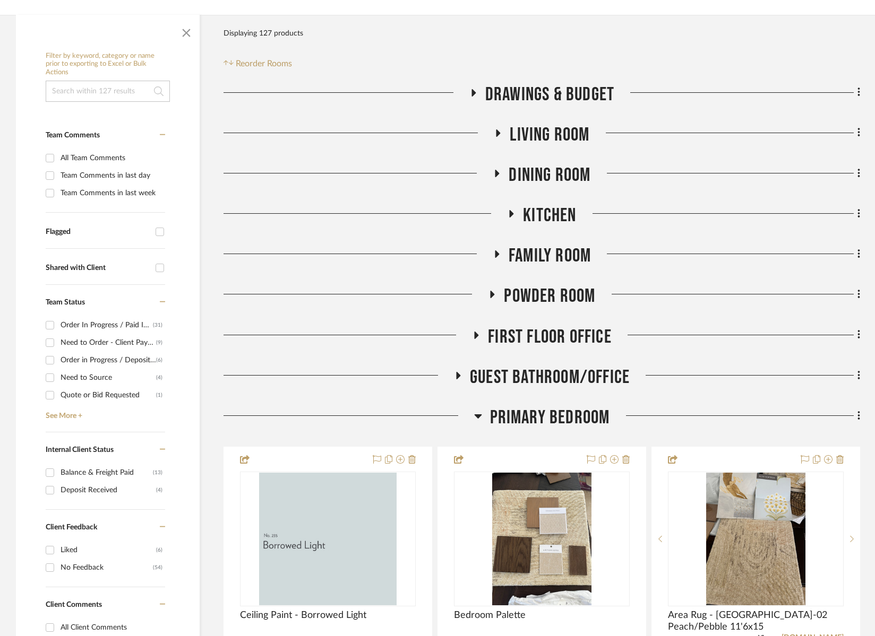
drag, startPoint x: 566, startPoint y: 408, endPoint x: 563, endPoint y: 396, distance: 12.0
click at [566, 408] on span "Primary Bedroom" at bounding box center [550, 418] width 120 height 23
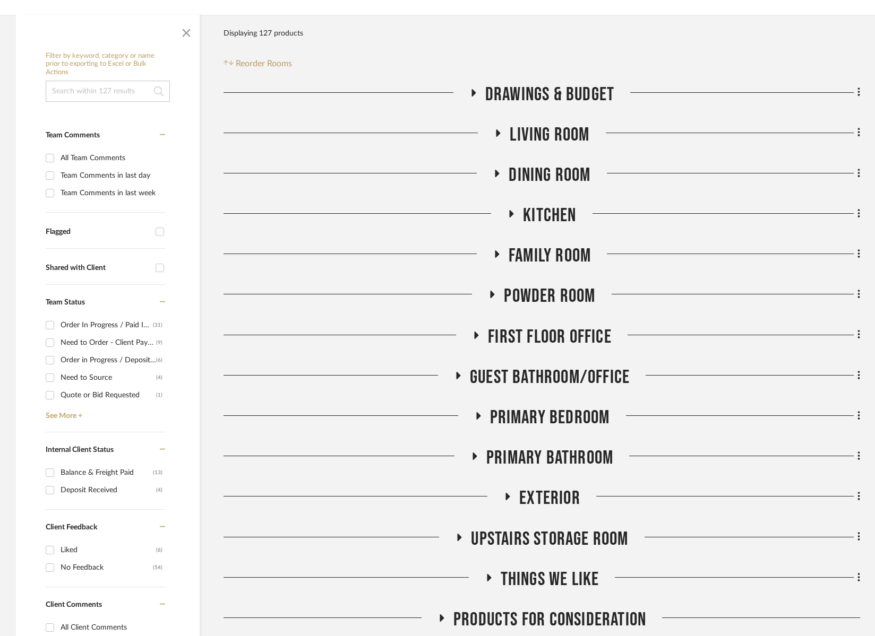
click at [555, 300] on span "Powder Room" at bounding box center [549, 296] width 91 height 23
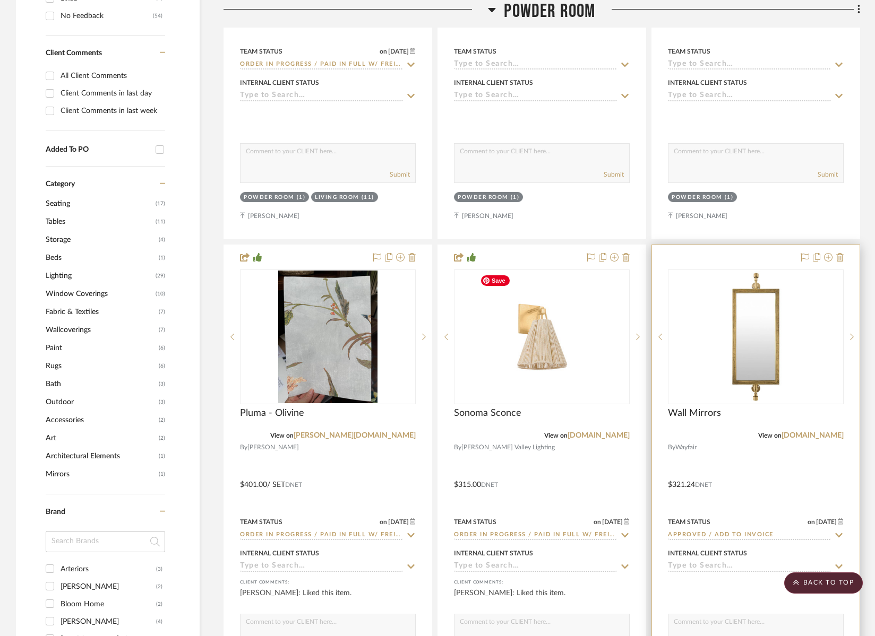
scroll to position [828, 0]
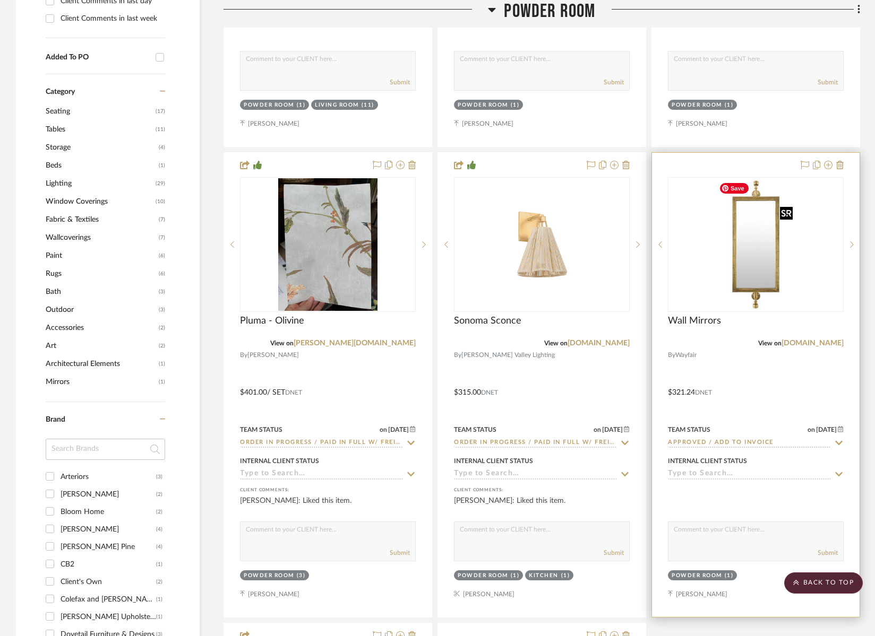
click at [742, 261] on img at bounding box center [755, 244] width 82 height 133
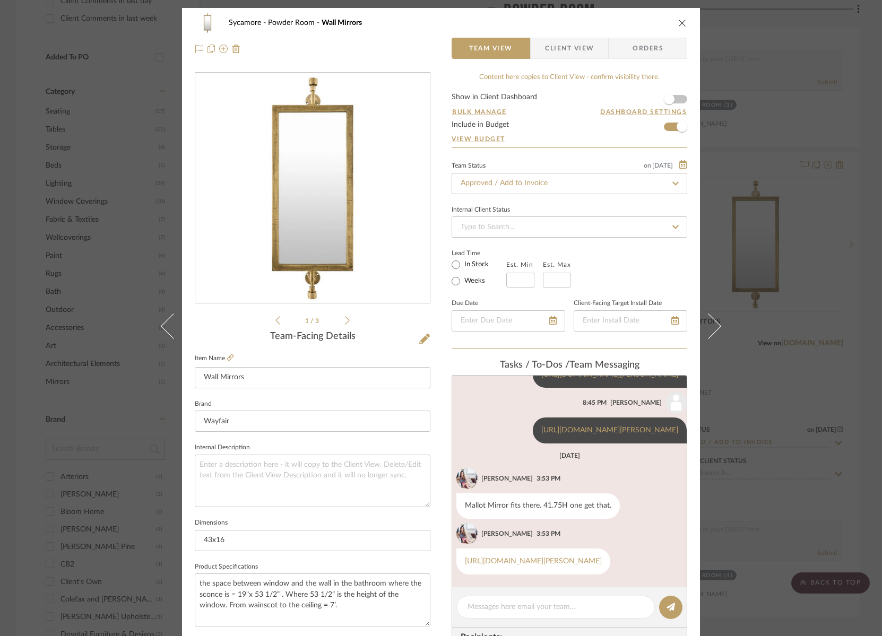
scroll to position [592, 0]
click at [670, 21] on div "Sycamore Powder Room Wall Mirrors" at bounding box center [441, 22] width 493 height 21
drag, startPoint x: 679, startPoint y: 21, endPoint x: 589, endPoint y: 19, distance: 90.8
click at [679, 21] on icon "close" at bounding box center [682, 23] width 8 height 8
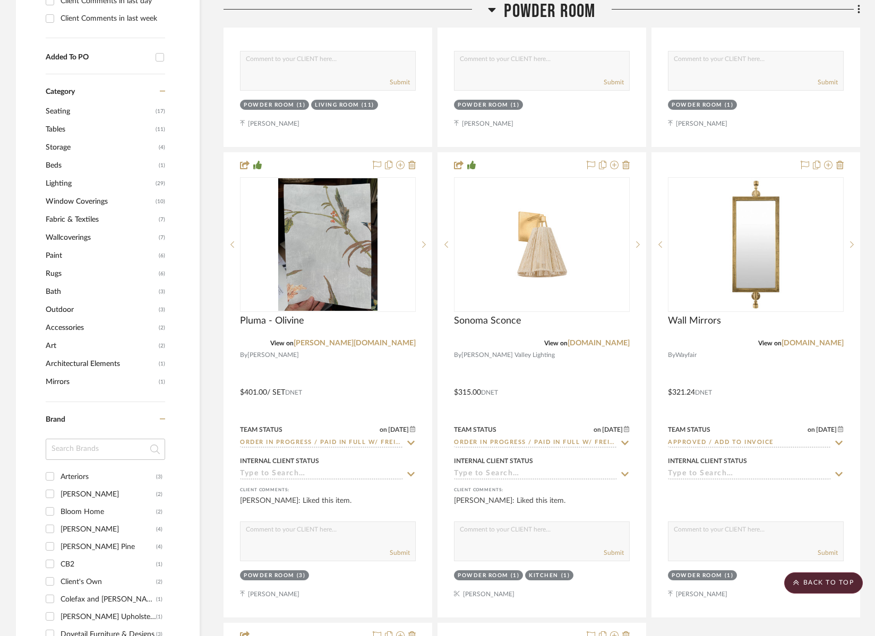
click at [565, 17] on span "Powder Room" at bounding box center [549, 11] width 91 height 23
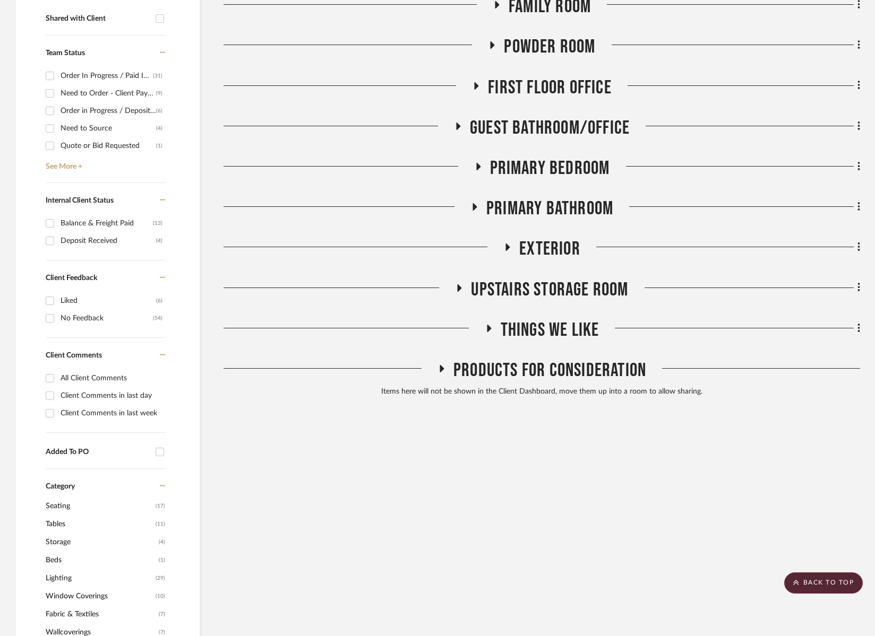
scroll to position [316, 0]
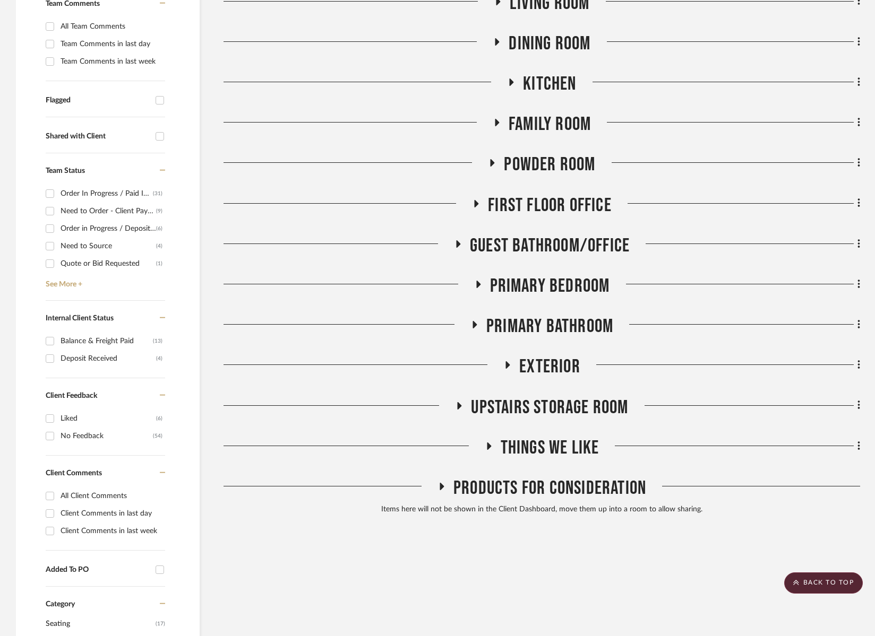
click at [564, 325] on span "Primary Bathroom" at bounding box center [549, 326] width 127 height 23
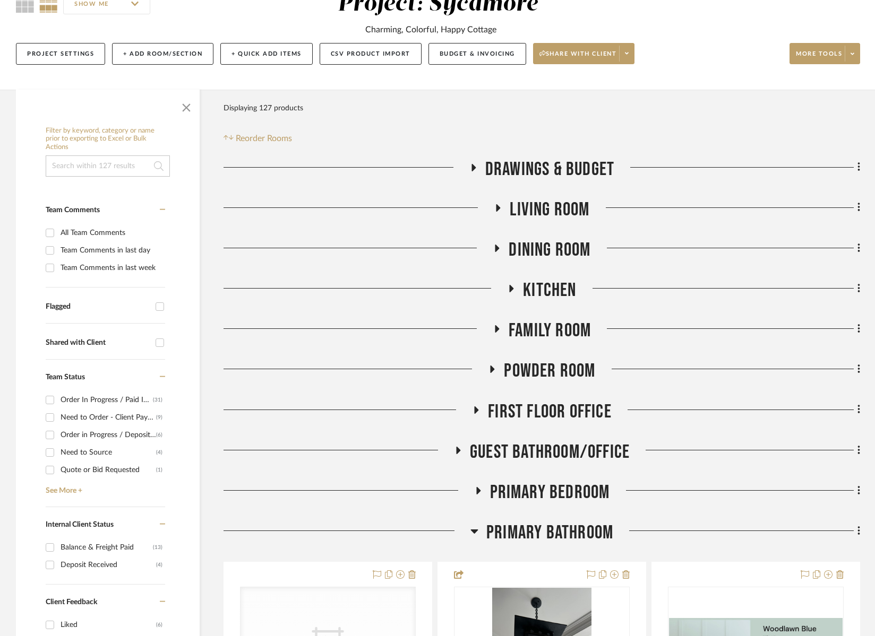
click at [579, 494] on span "Primary Bedroom" at bounding box center [550, 492] width 120 height 23
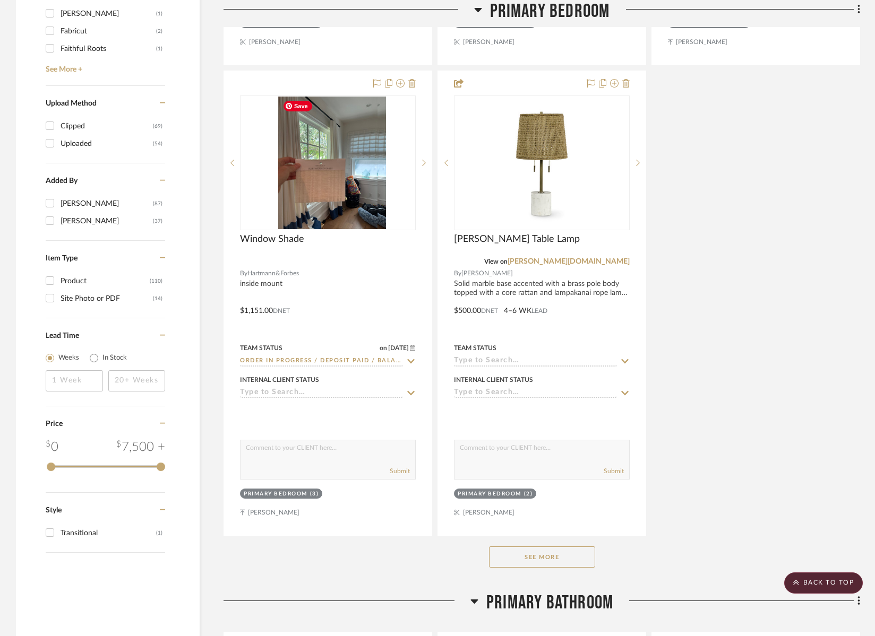
scroll to position [1543, 0]
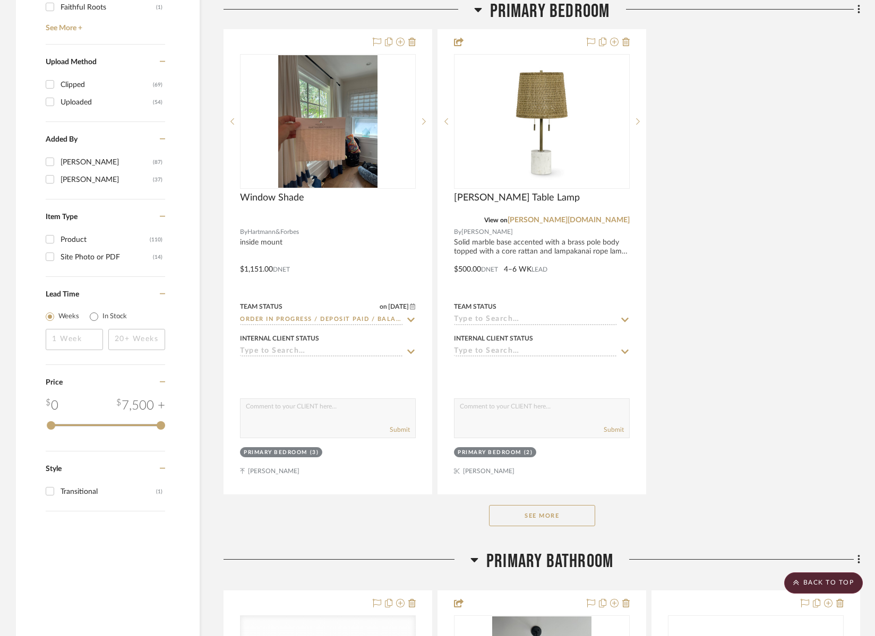
click at [564, 515] on button "See More" at bounding box center [542, 515] width 106 height 21
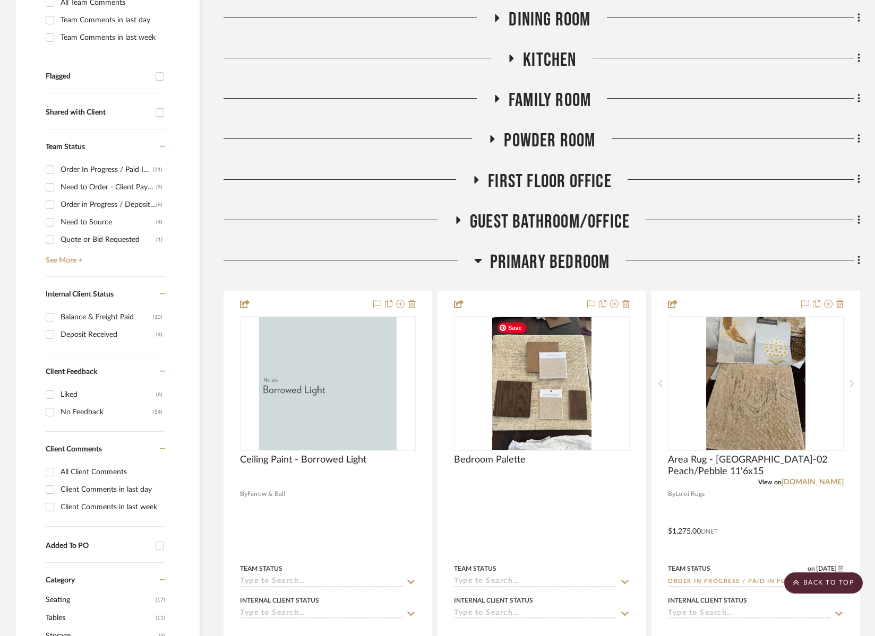
scroll to position [0, 0]
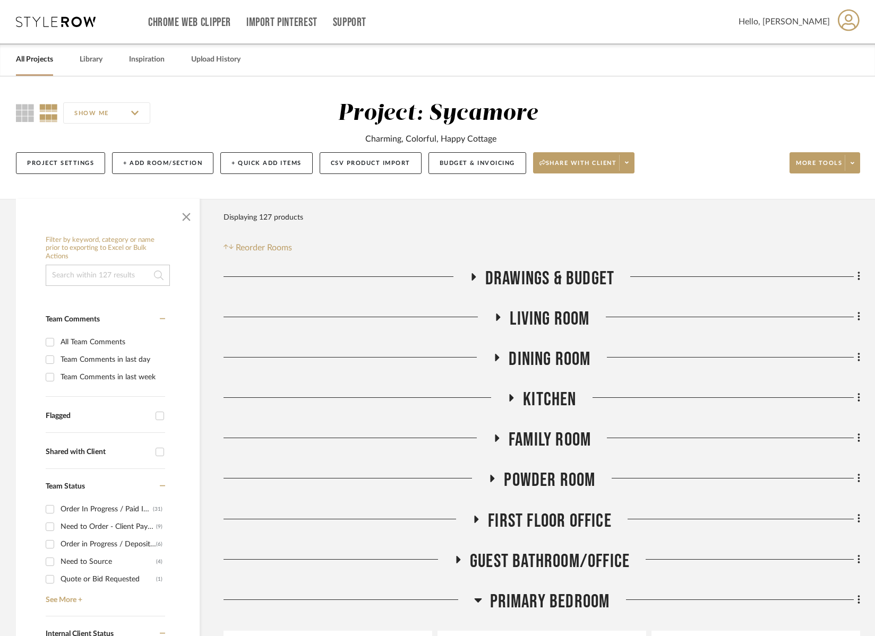
click at [534, 446] on span "Family Room" at bounding box center [549, 440] width 82 height 23
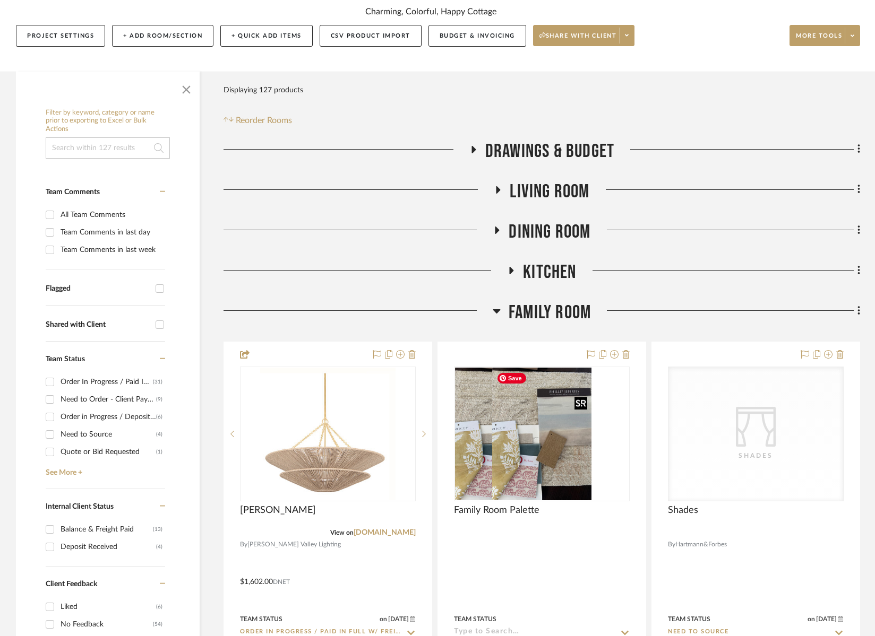
scroll to position [128, 0]
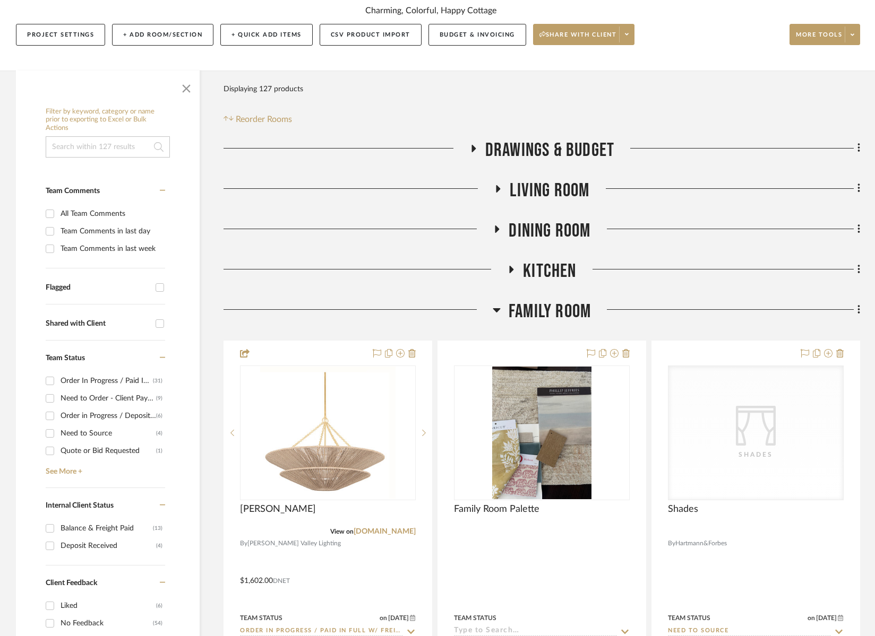
click at [578, 302] on span "Family Room" at bounding box center [549, 311] width 82 height 23
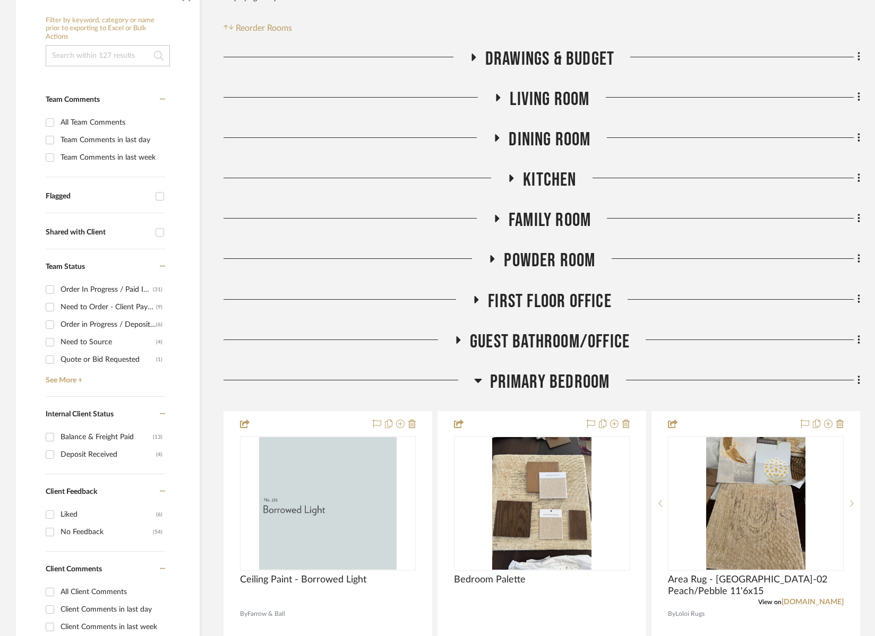
scroll to position [243, 0]
